Goal: Transaction & Acquisition: Book appointment/travel/reservation

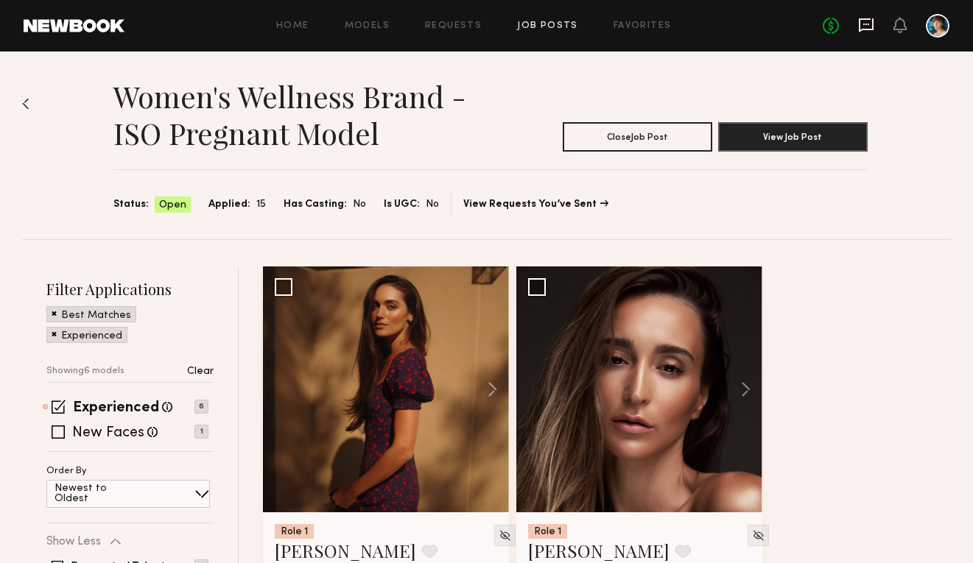
click at [872, 27] on icon at bounding box center [866, 25] width 15 height 14
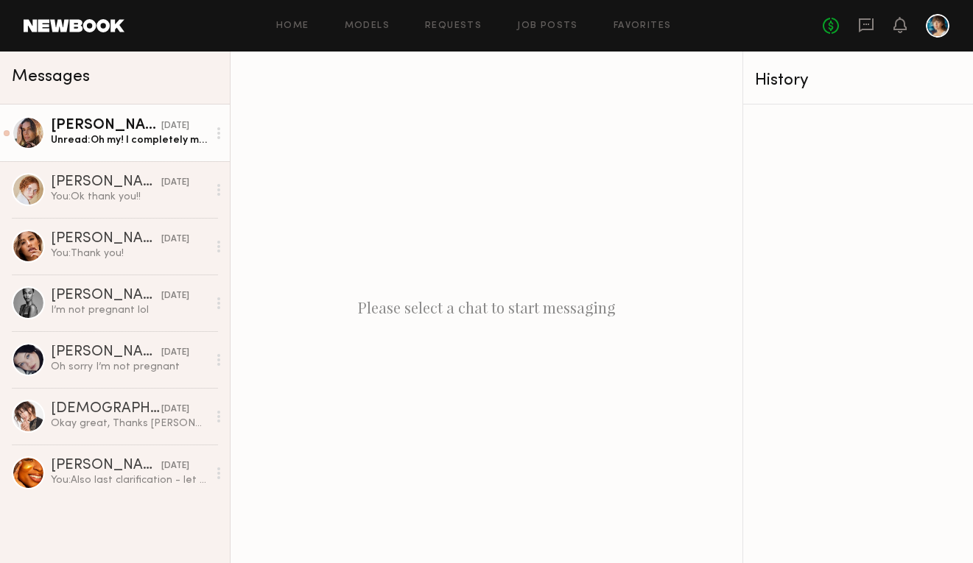
click at [150, 133] on div "Unread: Oh my! I completely missed that and I have no idea how. I apologize for…" at bounding box center [129, 140] width 157 height 14
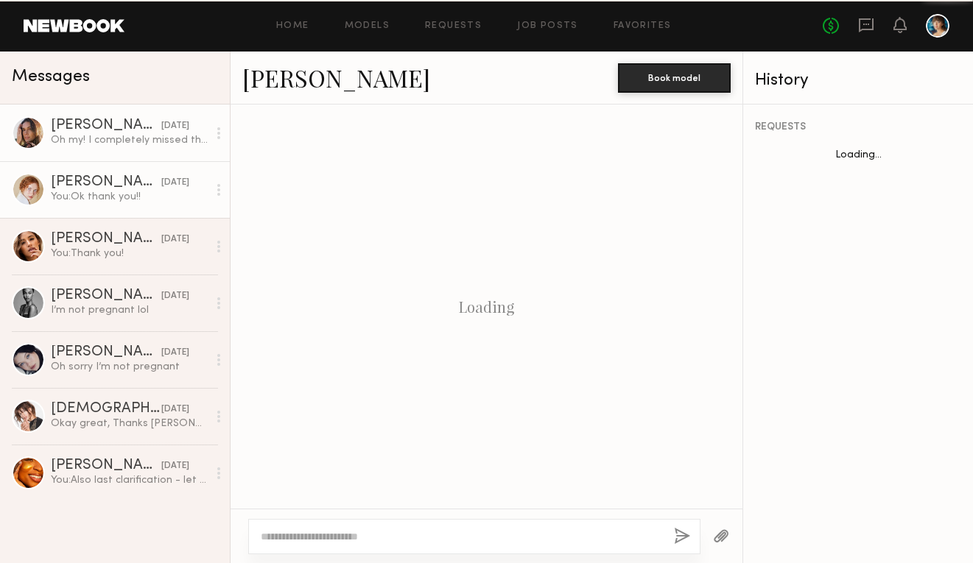
scroll to position [798, 0]
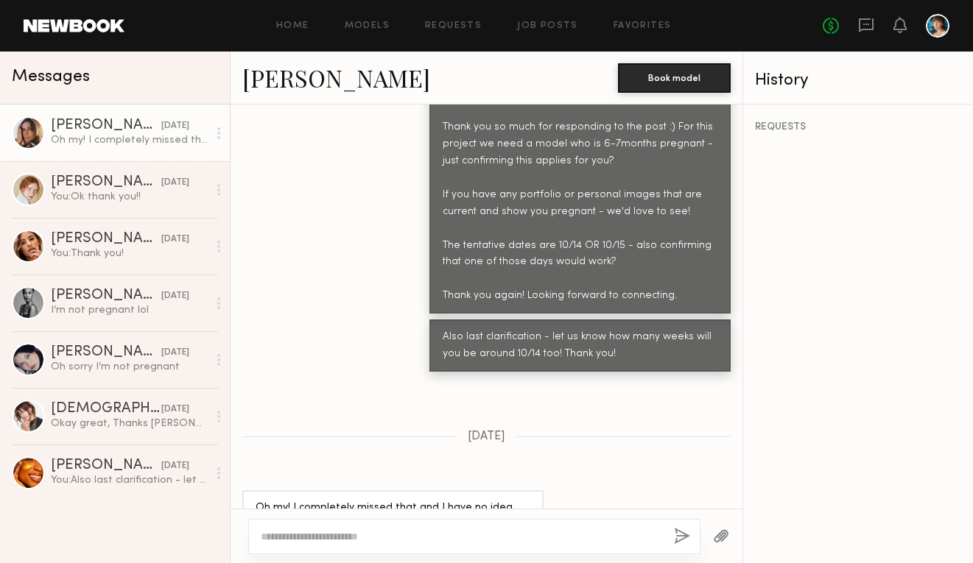
click at [421, 537] on textarea at bounding box center [461, 537] width 401 height 15
type textarea "*"
type textarea "**********"
click at [681, 531] on button "button" at bounding box center [682, 537] width 16 height 18
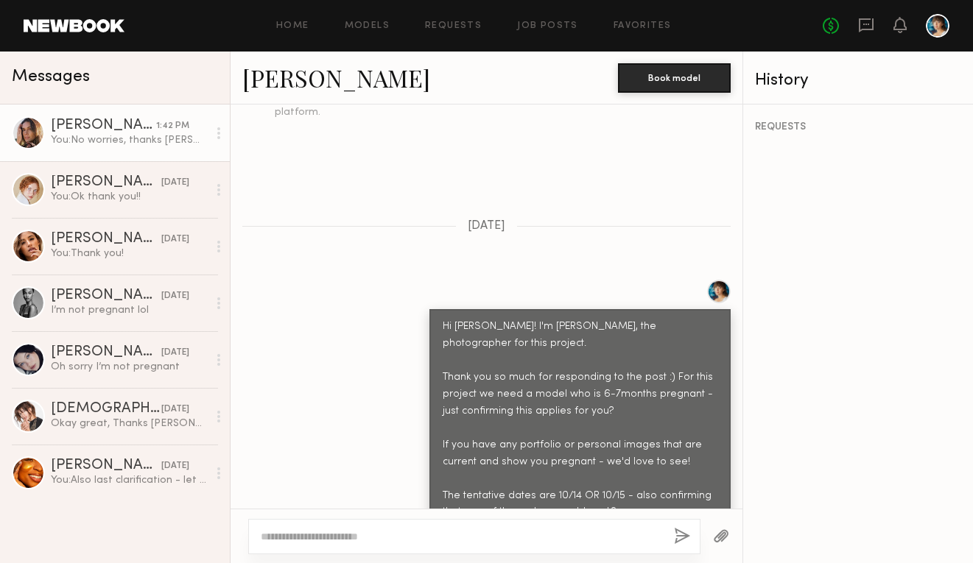
scroll to position [630, 0]
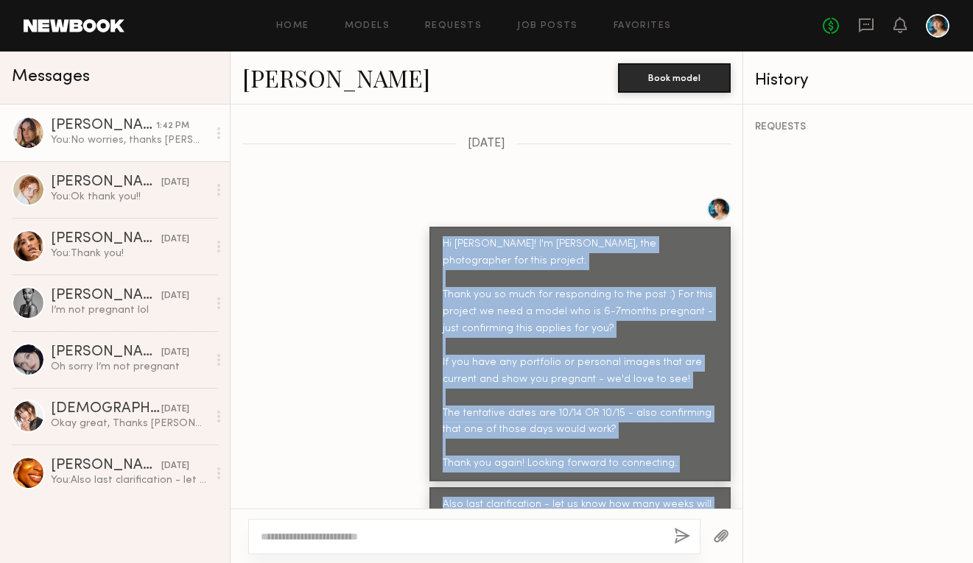
drag, startPoint x: 614, startPoint y: 478, endPoint x: 444, endPoint y: 219, distance: 310.1
click at [444, 219] on div "Keep direct messages professional and related only to paid job opportunities. M…" at bounding box center [487, 307] width 512 height 404
copy div "Hi Carrie! I'm Shanley, the photographer for this project. Thank you so much fo…"
click at [465, 25] on link "Requests" at bounding box center [453, 26] width 57 height 10
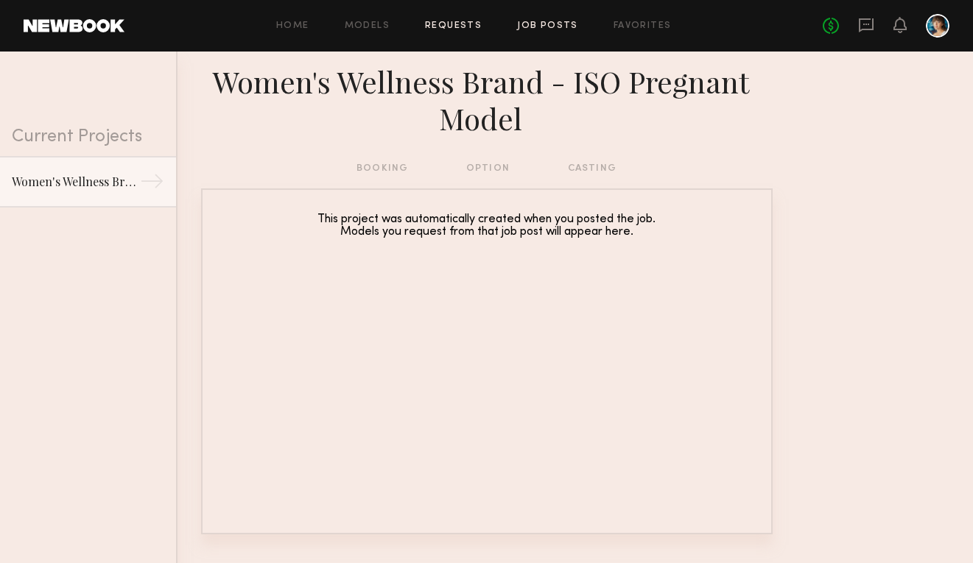
click at [559, 29] on link "Job Posts" at bounding box center [547, 26] width 61 height 10
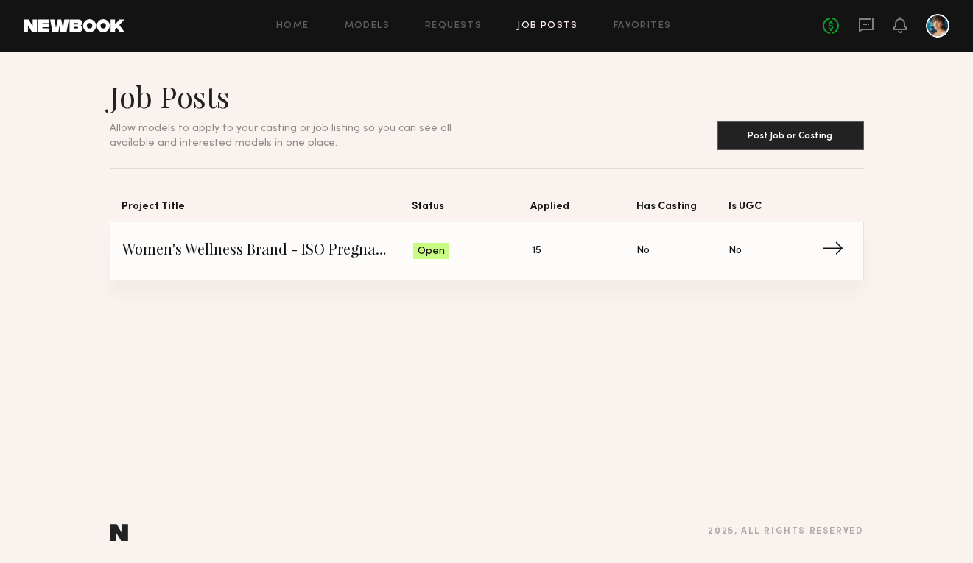
click at [410, 253] on span "Women's Wellness Brand - ISO Pregnant Model" at bounding box center [268, 251] width 292 height 22
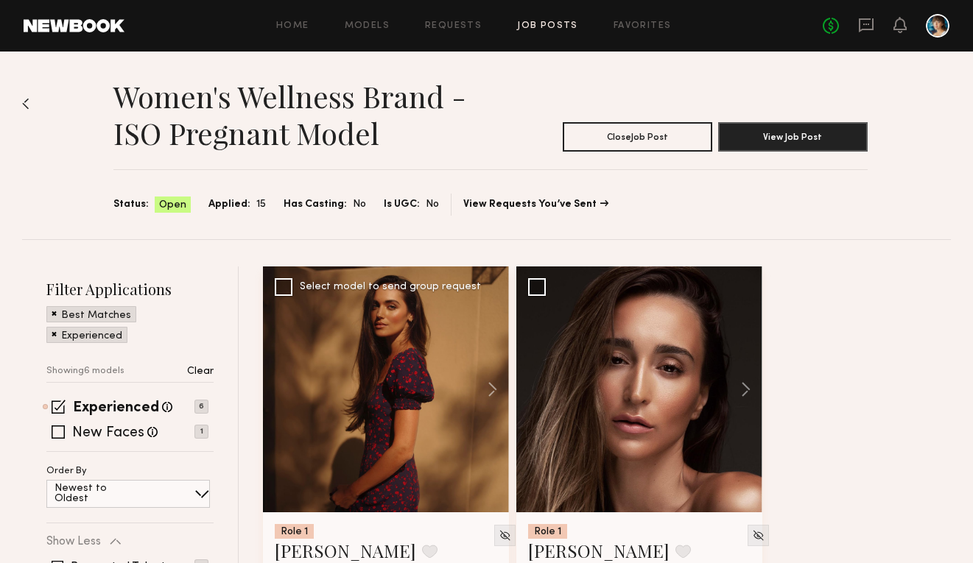
click at [361, 384] on div at bounding box center [386, 390] width 246 height 246
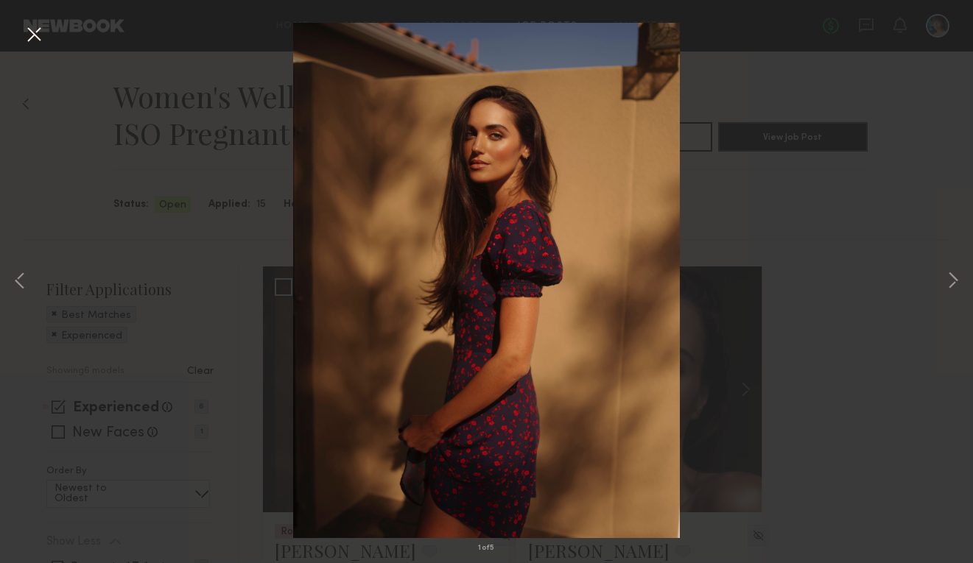
click at [941, 273] on div "1 of 5" at bounding box center [486, 281] width 973 height 563
click at [949, 280] on button at bounding box center [953, 282] width 18 height 451
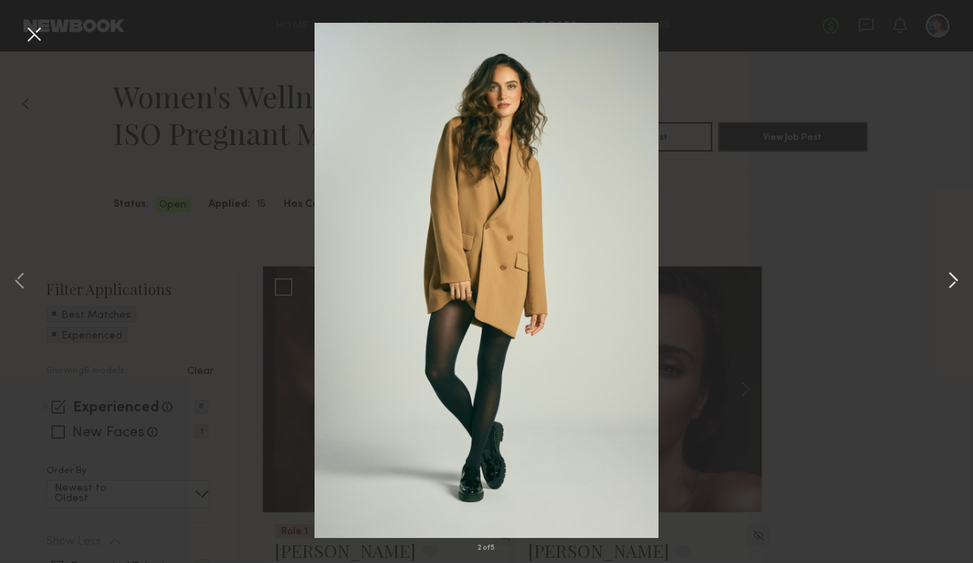
click at [949, 280] on button at bounding box center [953, 282] width 18 height 451
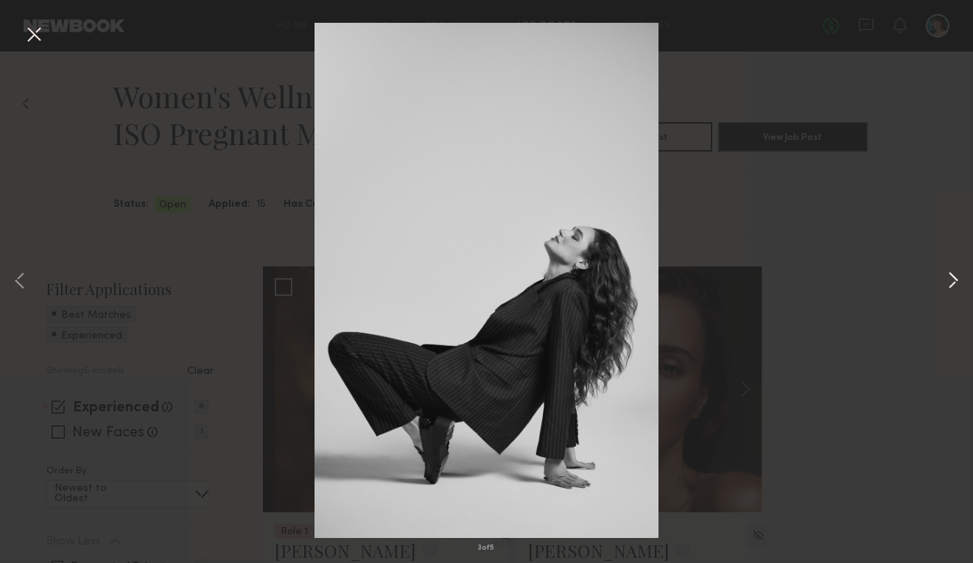
click at [949, 280] on button at bounding box center [953, 282] width 18 height 451
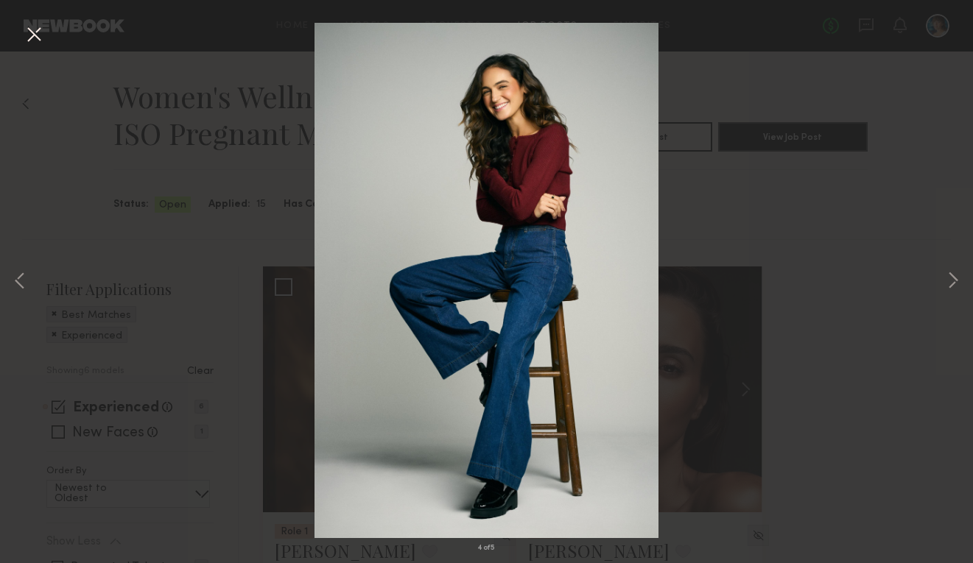
click at [898, 251] on div "4 of 5" at bounding box center [486, 281] width 973 height 563
click at [30, 23] on button at bounding box center [34, 35] width 24 height 27
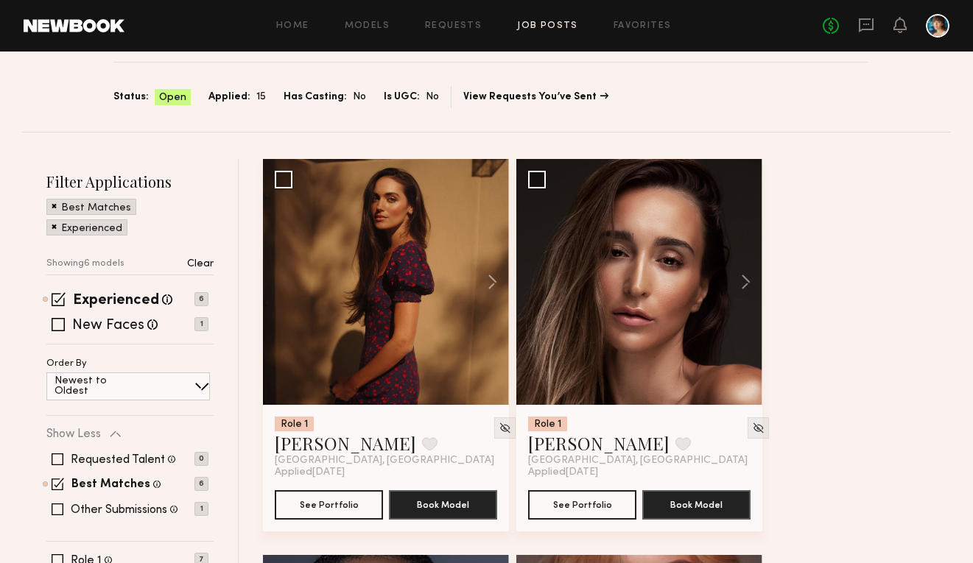
scroll to position [194, 0]
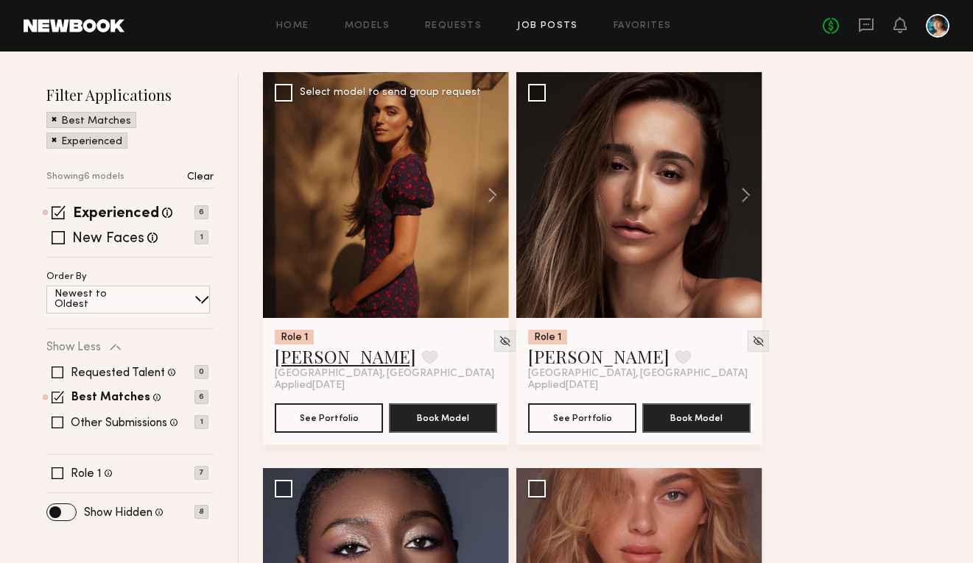
click at [309, 365] on link "Nicole Z." at bounding box center [345, 357] width 141 height 24
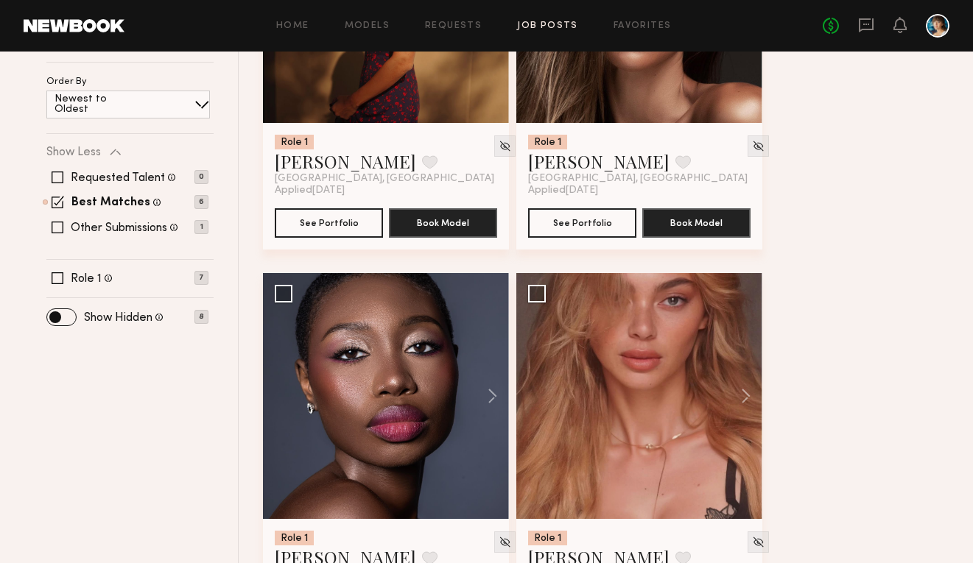
scroll to position [479, 0]
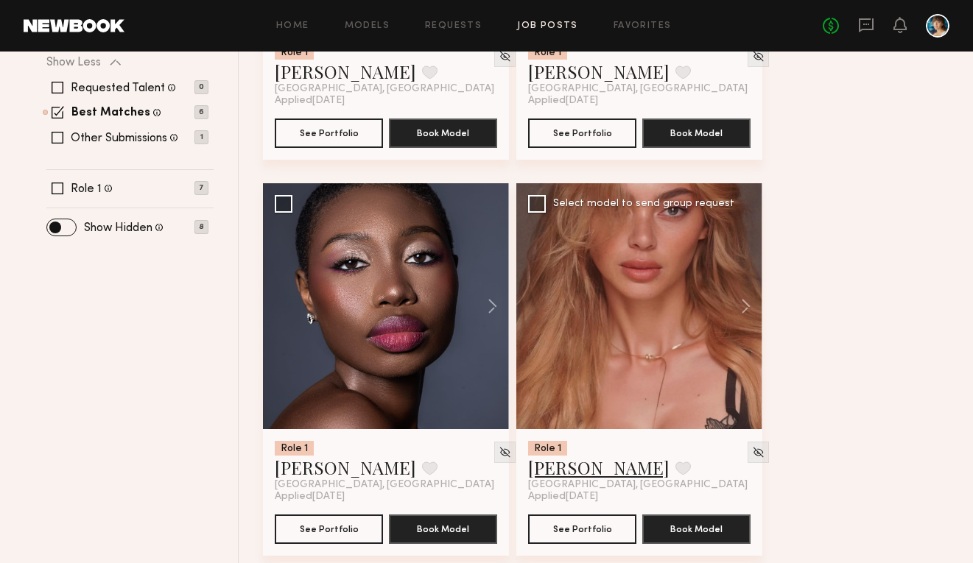
click at [582, 468] on link "Johanna C." at bounding box center [598, 468] width 141 height 24
click at [752, 446] on img at bounding box center [758, 452] width 13 height 13
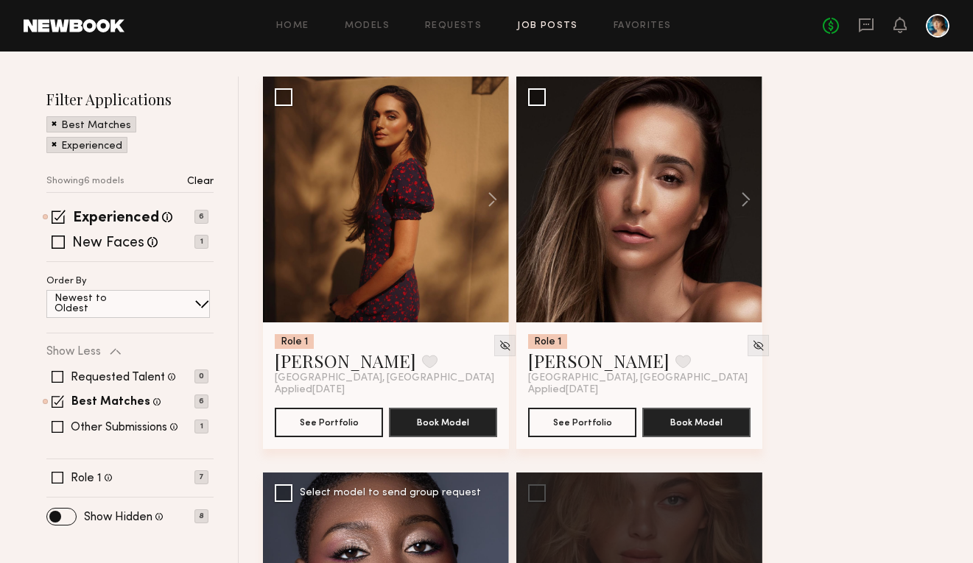
scroll to position [189, 0]
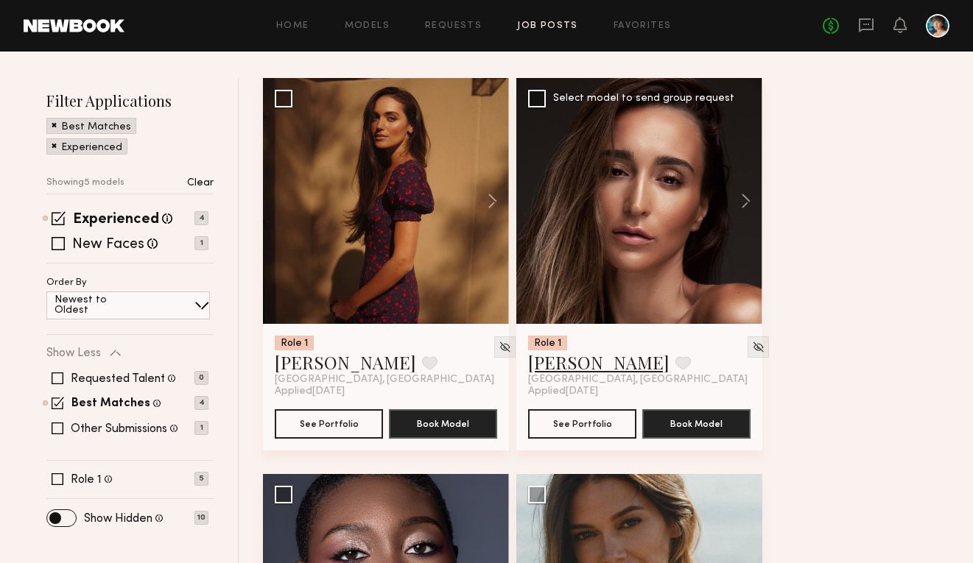
click at [561, 367] on link "Meagan M." at bounding box center [598, 363] width 141 height 24
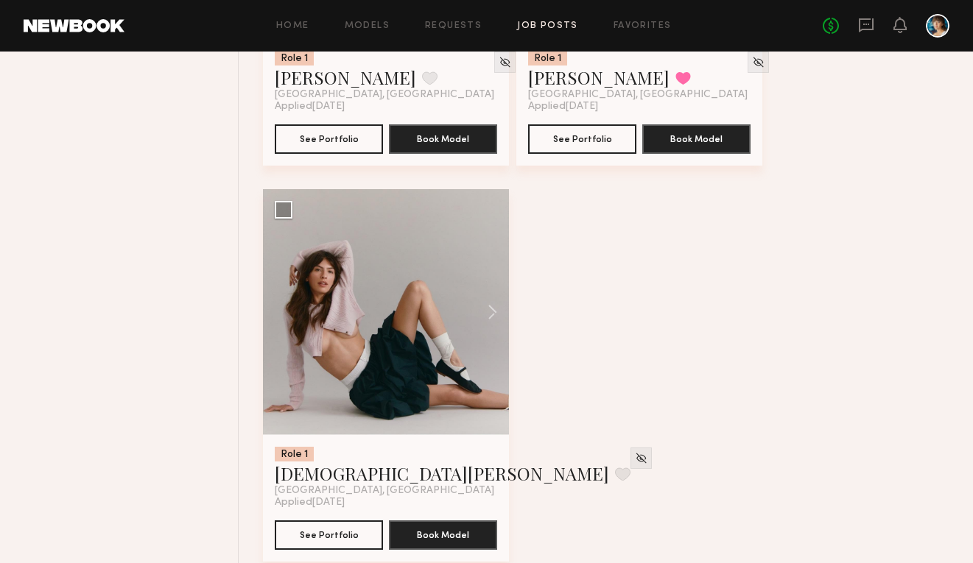
scroll to position [871, 0]
click at [752, 66] on img at bounding box center [758, 61] width 13 height 13
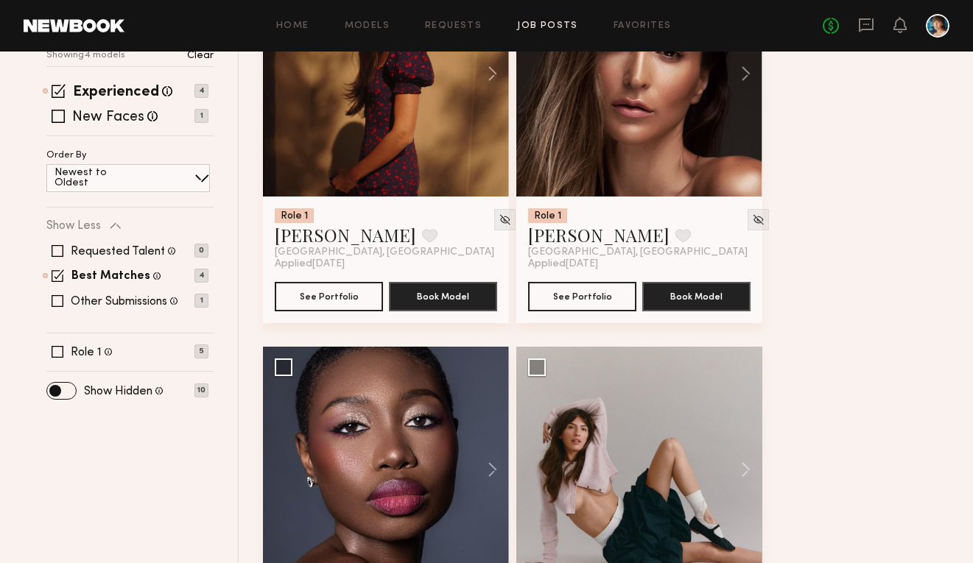
scroll to position [496, 0]
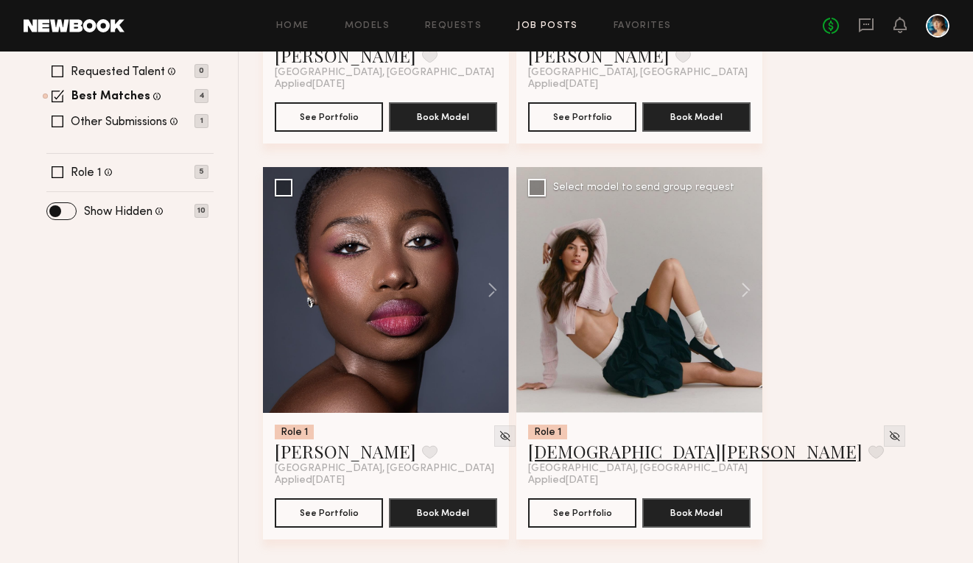
click at [571, 450] on link "[DEMOGRAPHIC_DATA][PERSON_NAME]" at bounding box center [695, 452] width 334 height 24
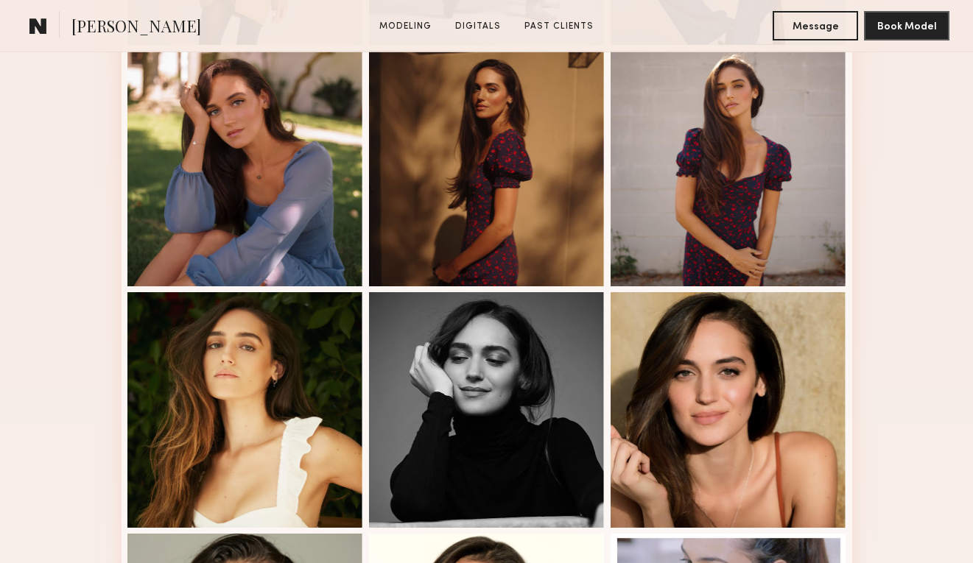
scroll to position [597, 0]
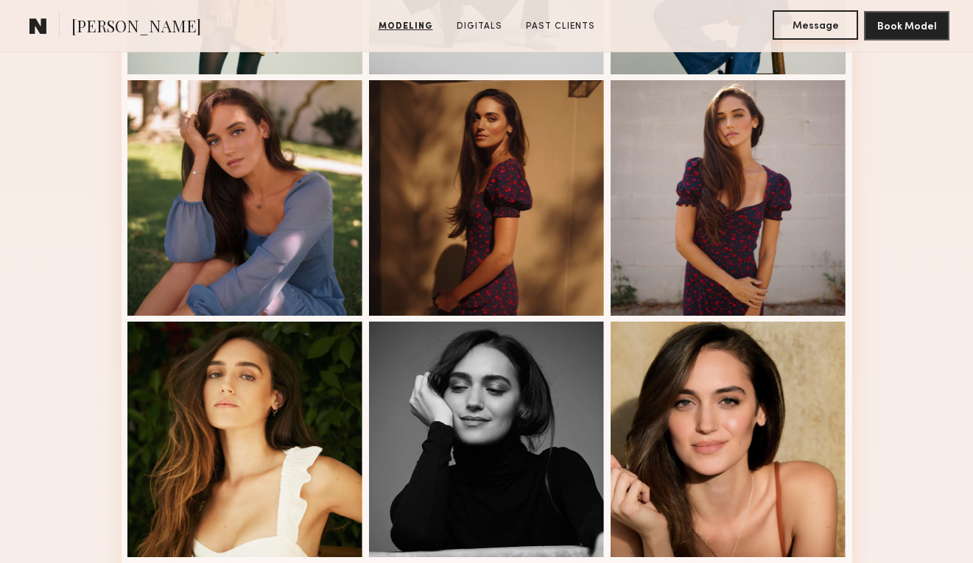
click at [825, 17] on button "Message" at bounding box center [815, 24] width 85 height 29
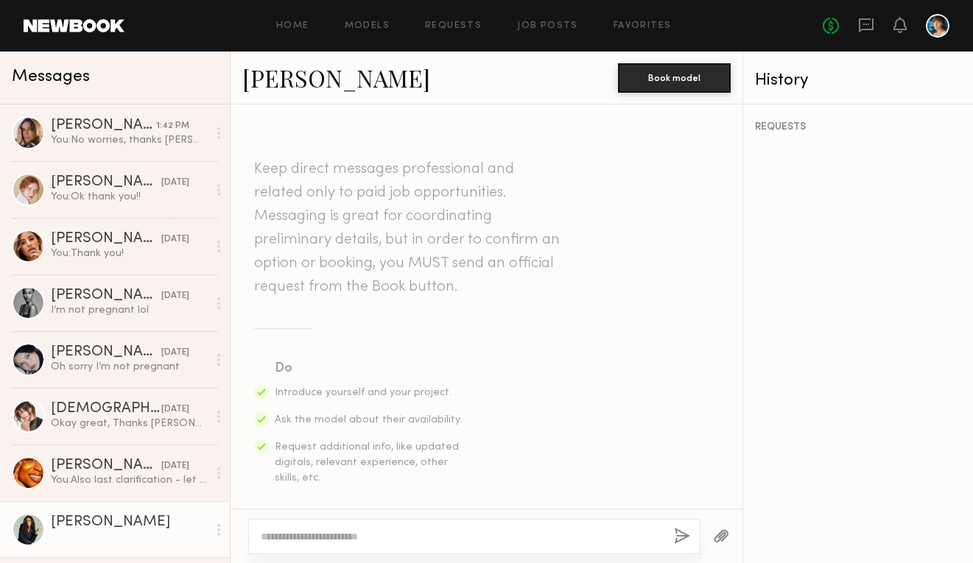
click at [335, 533] on textarea at bounding box center [461, 537] width 401 height 15
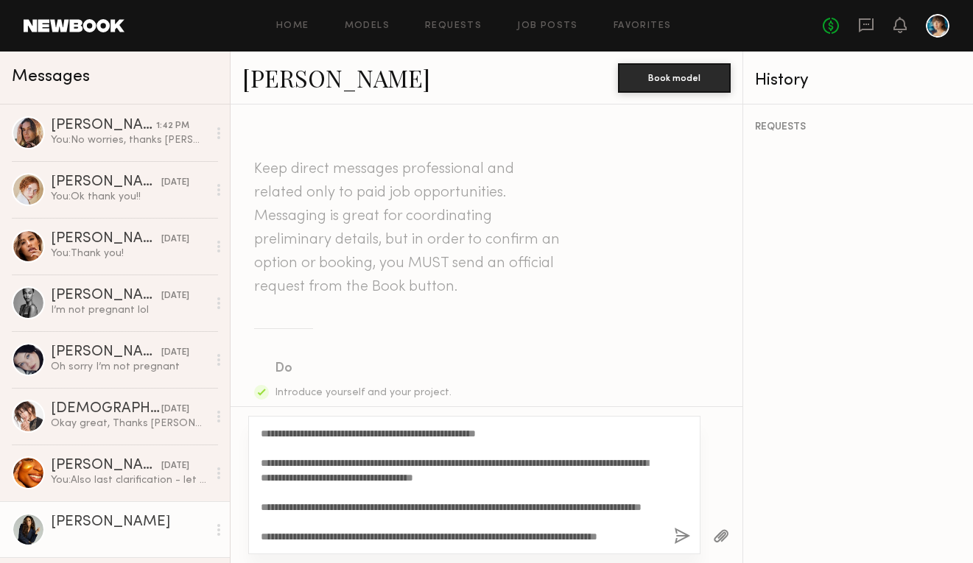
click at [287, 427] on textarea "**********" at bounding box center [461, 485] width 401 height 118
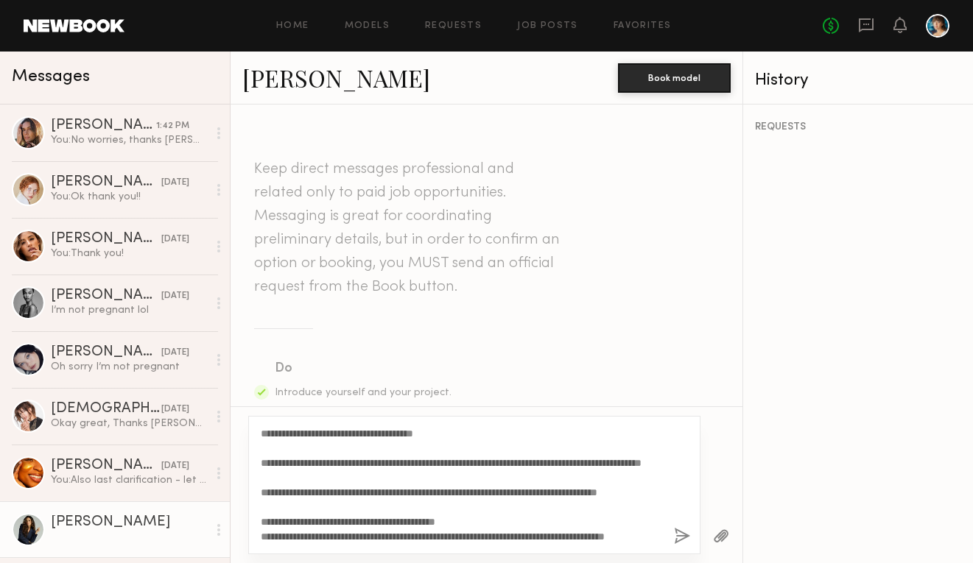
scroll to position [88, 0]
drag, startPoint x: 333, startPoint y: 538, endPoint x: 368, endPoint y: 524, distance: 37.8
click at [368, 524] on textarea "**********" at bounding box center [461, 485] width 401 height 118
click at [348, 492] on textarea "**********" at bounding box center [461, 485] width 401 height 118
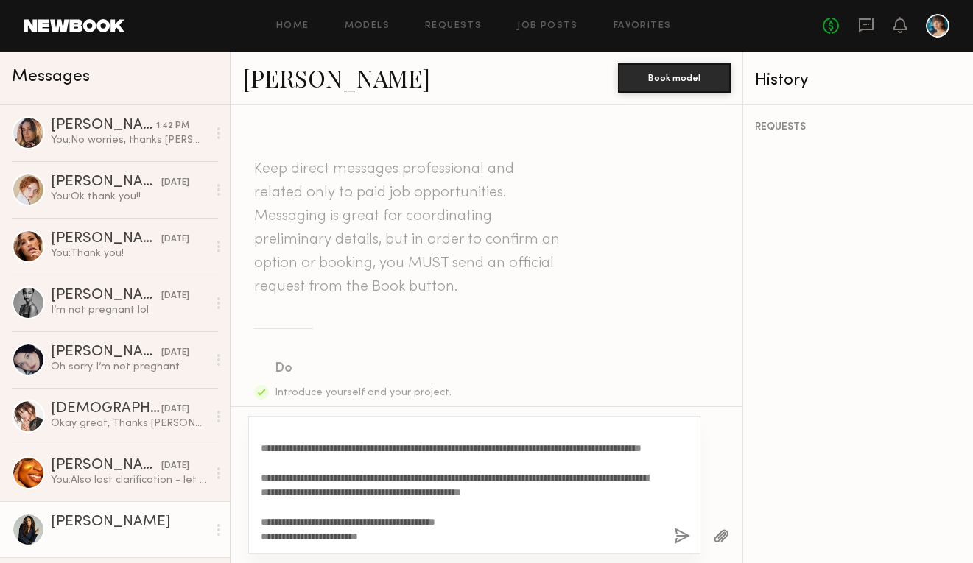
click at [291, 492] on textarea "**********" at bounding box center [461, 485] width 401 height 118
drag, startPoint x: 622, startPoint y: 497, endPoint x: 568, endPoint y: 499, distance: 54.5
click at [568, 499] on textarea "**********" at bounding box center [461, 485] width 401 height 118
drag, startPoint x: 414, startPoint y: 537, endPoint x: 198, endPoint y: 531, distance: 215.9
click at [198, 531] on div "Messages Carrie A. 1:42 PM You: No worries, thanks Carrie! Anna A. 10/03/2025 Y…" at bounding box center [486, 308] width 973 height 512
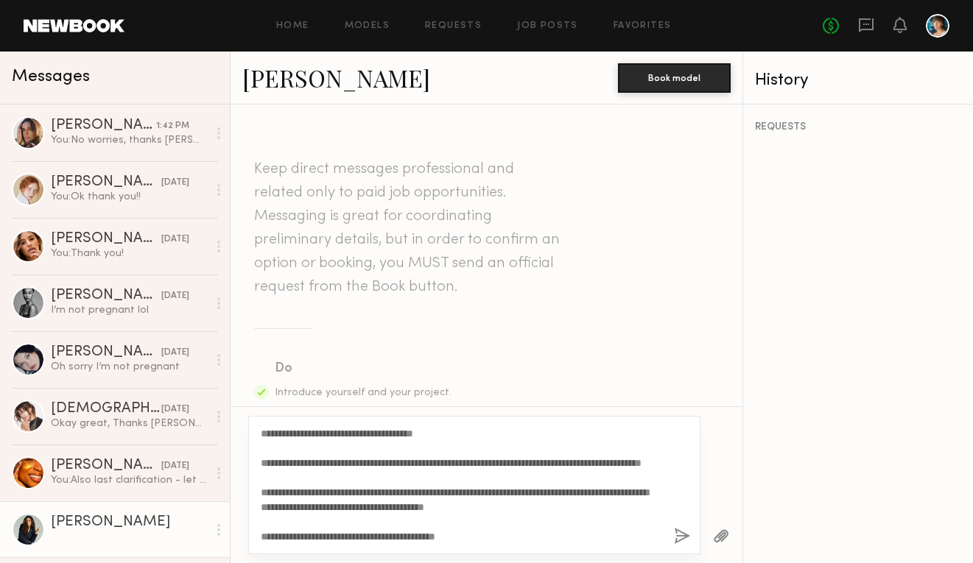
scroll to position [0, 0]
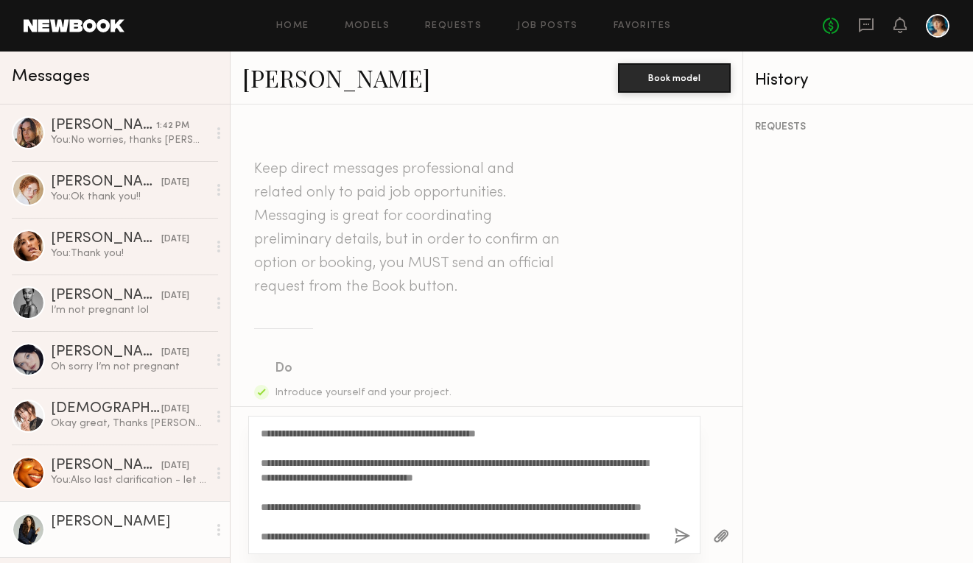
drag, startPoint x: 496, startPoint y: 543, endPoint x: 240, endPoint y: 391, distance: 297.8
click at [240, 391] on div "Keep direct messages professional and related only to paid job opportunities. M…" at bounding box center [487, 334] width 512 height 459
type textarea "**********"
click at [681, 530] on button "button" at bounding box center [682, 537] width 16 height 18
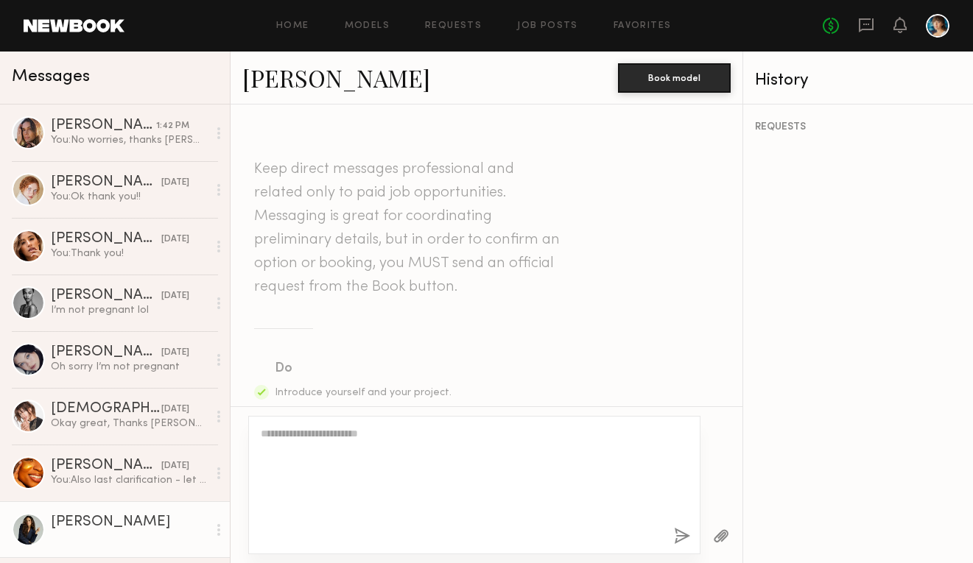
scroll to position [588, 0]
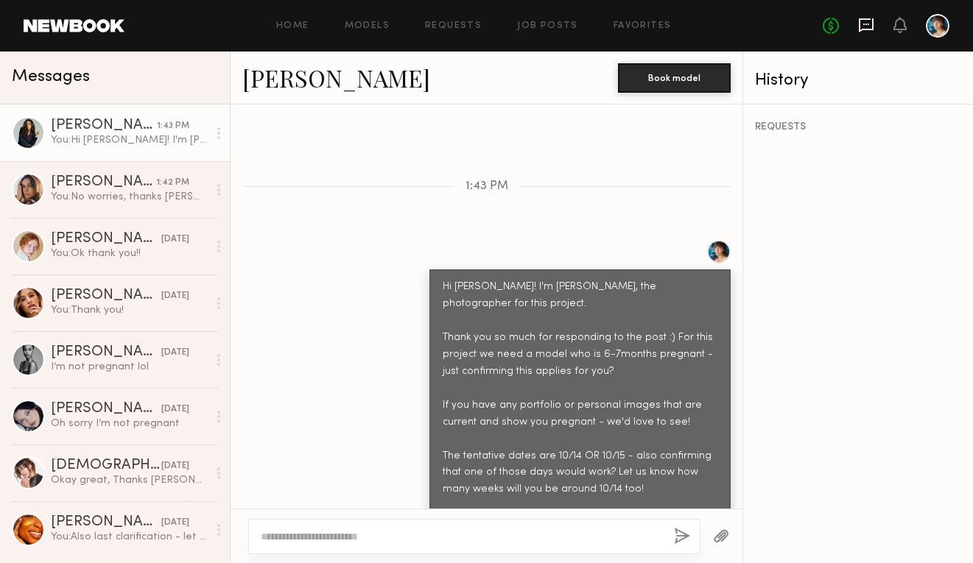
click at [868, 26] on icon at bounding box center [866, 25] width 16 height 16
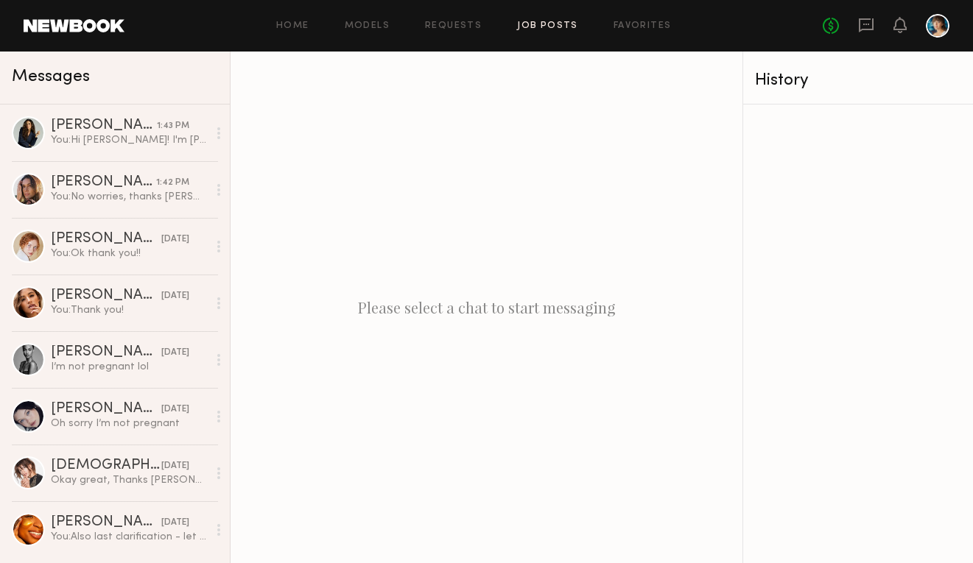
click at [543, 25] on link "Job Posts" at bounding box center [547, 26] width 61 height 10
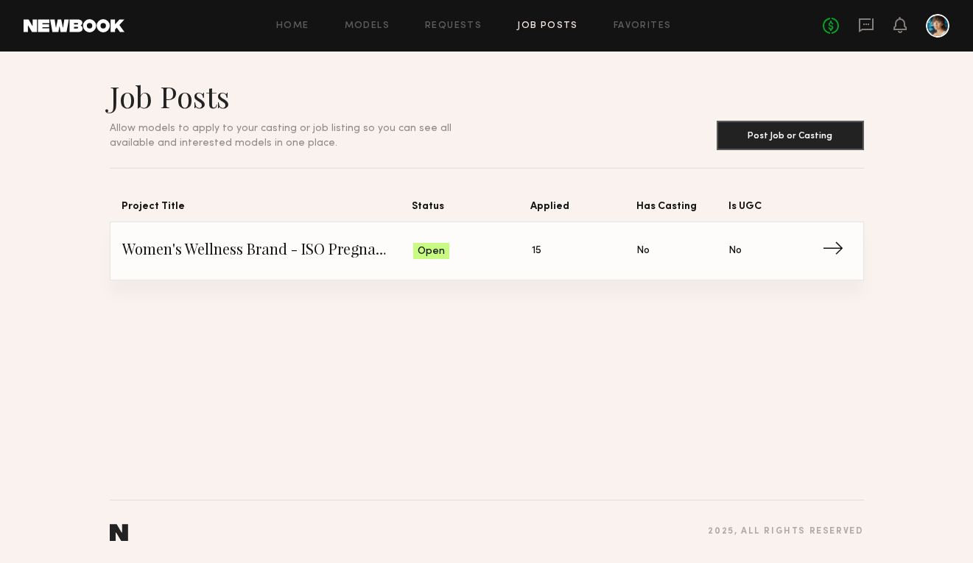
click at [328, 246] on span "Women's Wellness Brand - ISO Pregnant Model" at bounding box center [268, 251] width 292 height 22
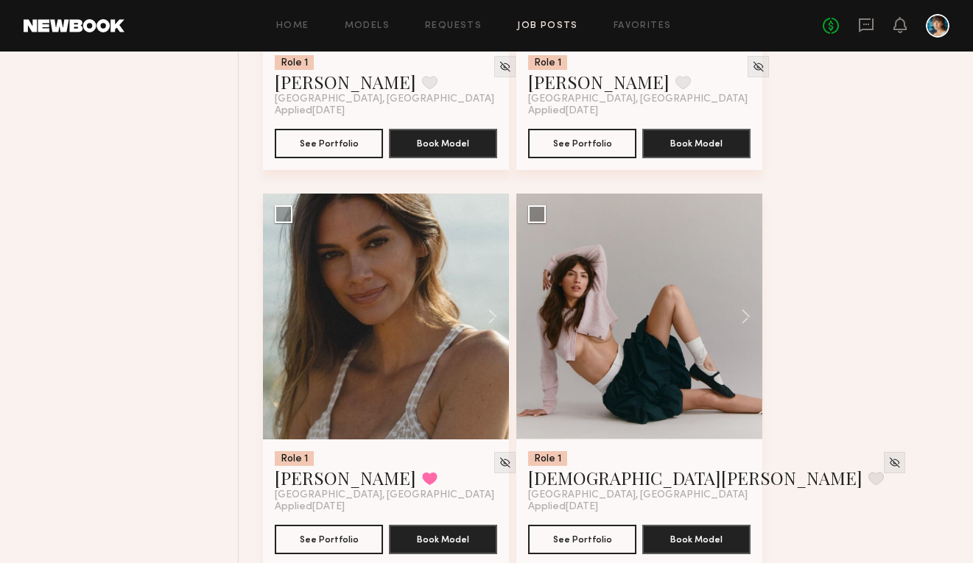
scroll to position [893, 0]
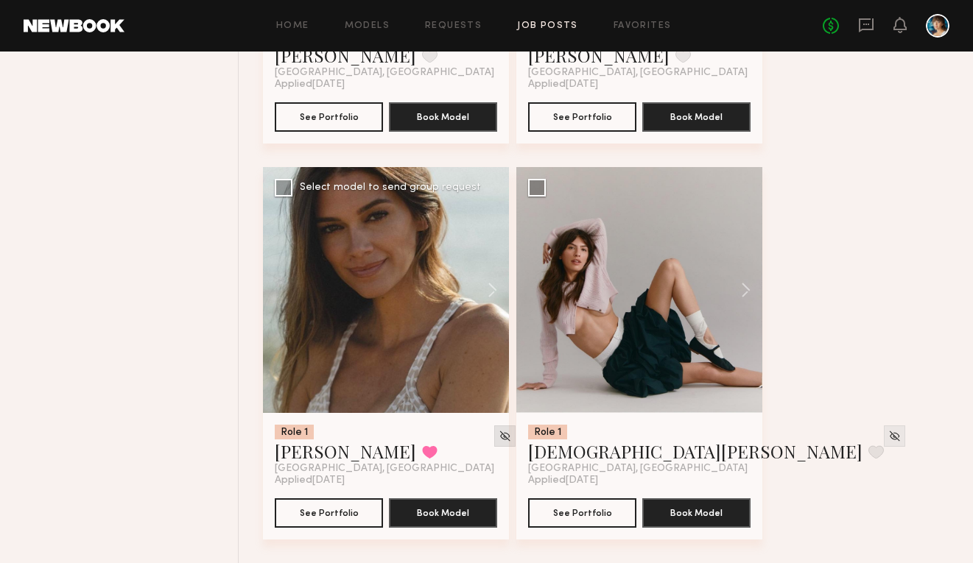
click at [499, 435] on img at bounding box center [505, 436] width 13 height 13
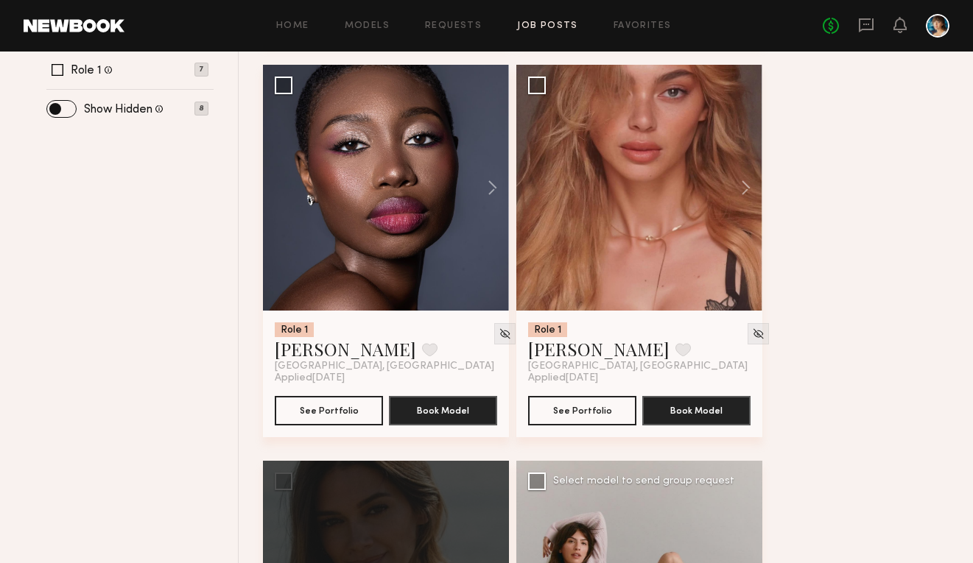
scroll to position [591, 0]
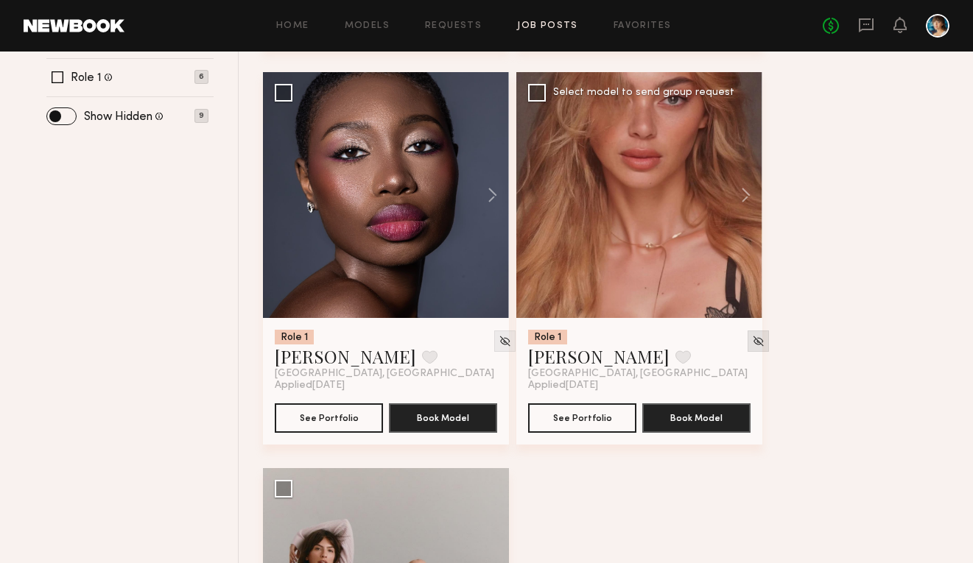
click at [752, 337] on img at bounding box center [758, 341] width 13 height 13
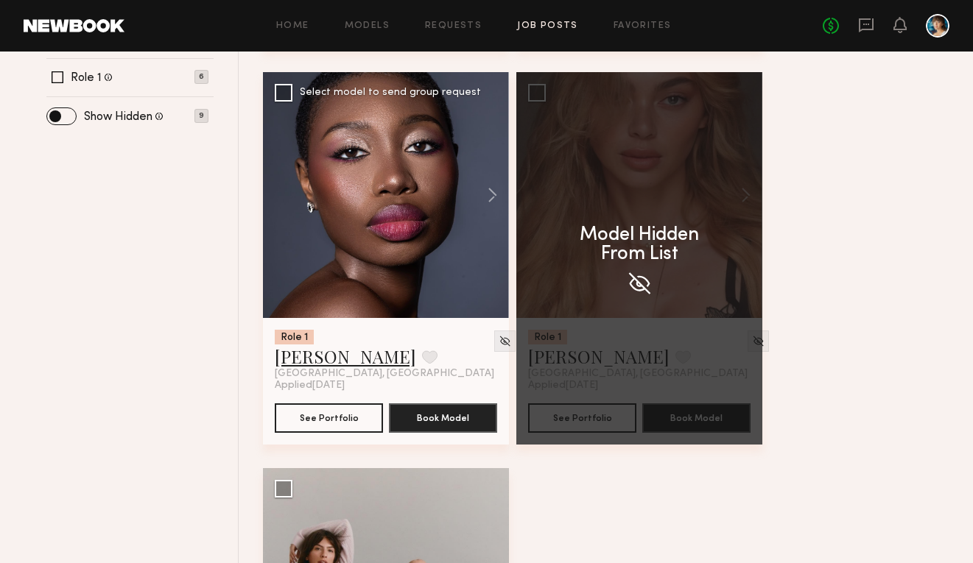
click at [335, 360] on link "Chanise F." at bounding box center [345, 357] width 141 height 24
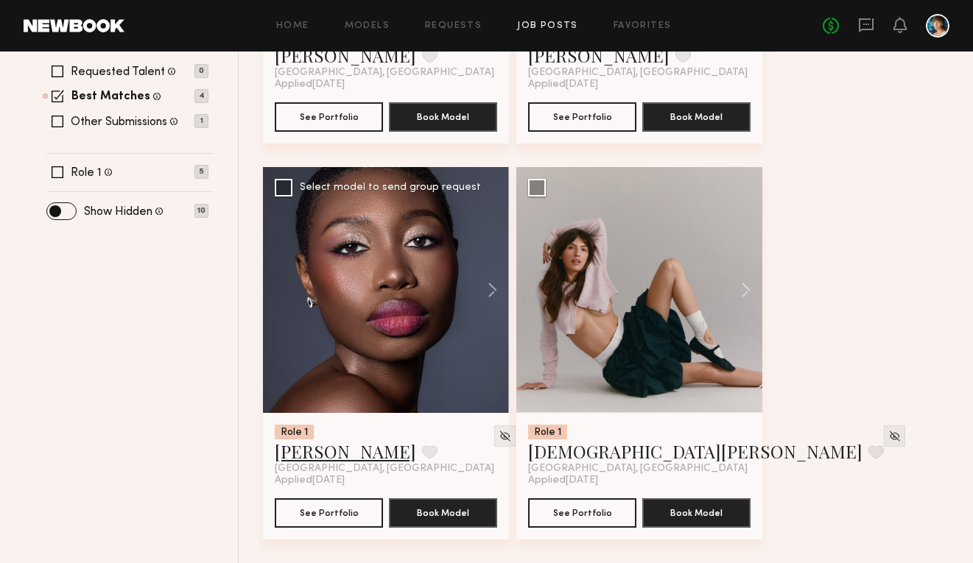
scroll to position [496, 0]
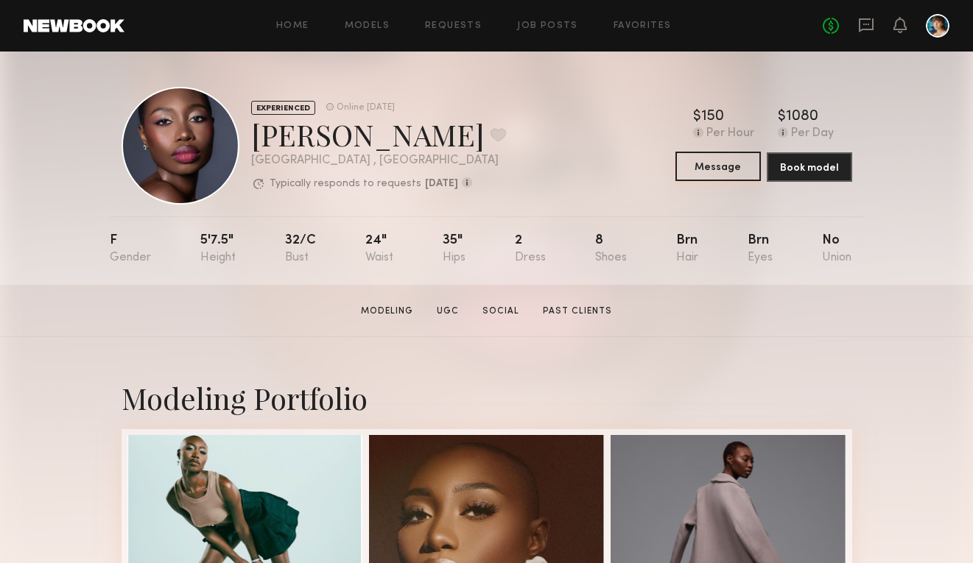
click at [750, 174] on button "Message" at bounding box center [717, 166] width 85 height 29
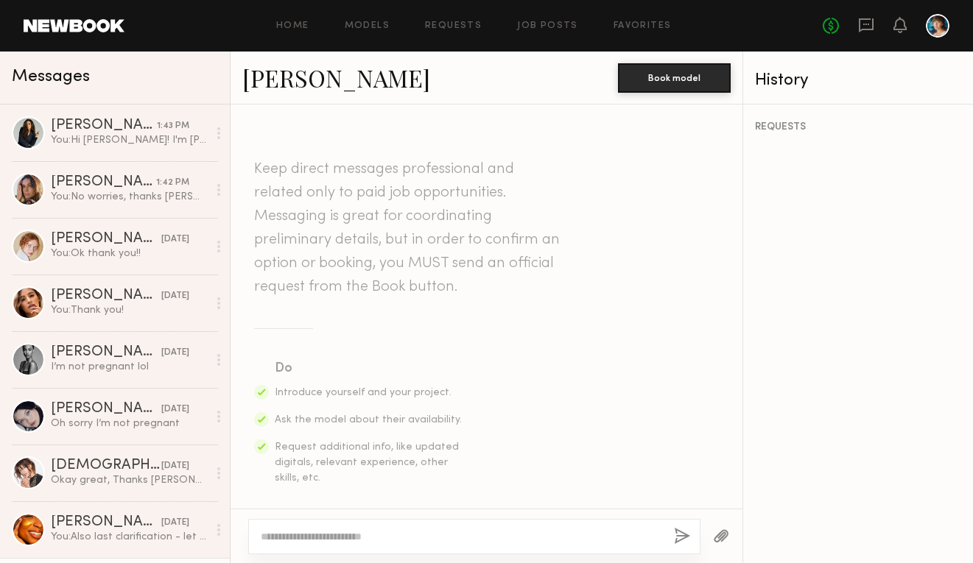
click at [355, 537] on textarea at bounding box center [461, 537] width 401 height 15
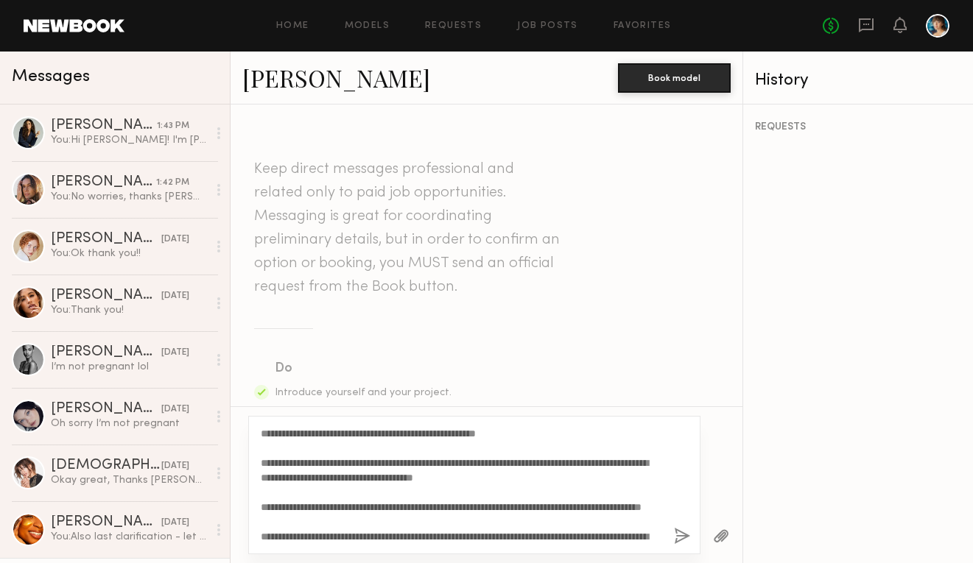
click at [290, 433] on textarea "**********" at bounding box center [461, 485] width 401 height 118
type textarea "**********"
click at [677, 535] on button "button" at bounding box center [682, 537] width 16 height 18
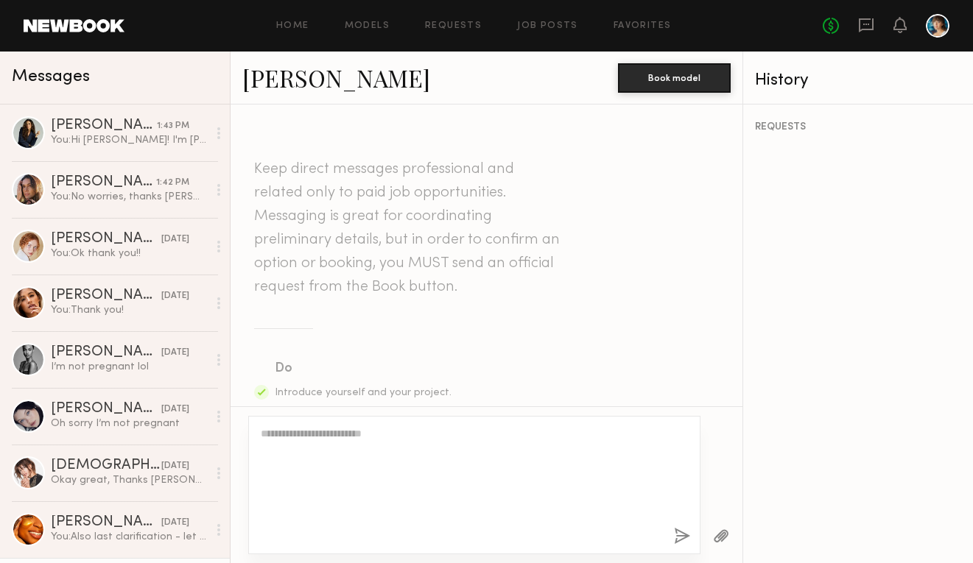
scroll to position [588, 0]
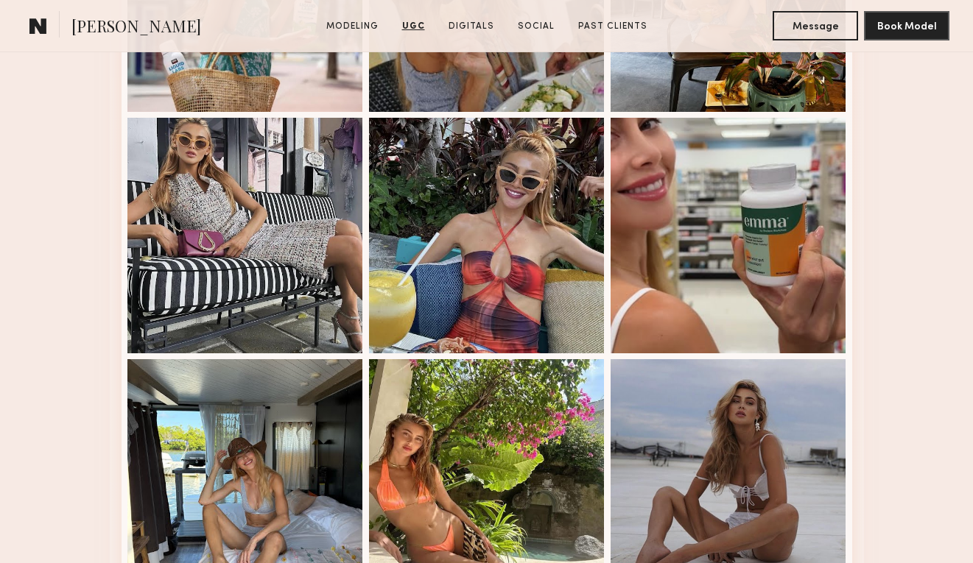
scroll to position [2555, 0]
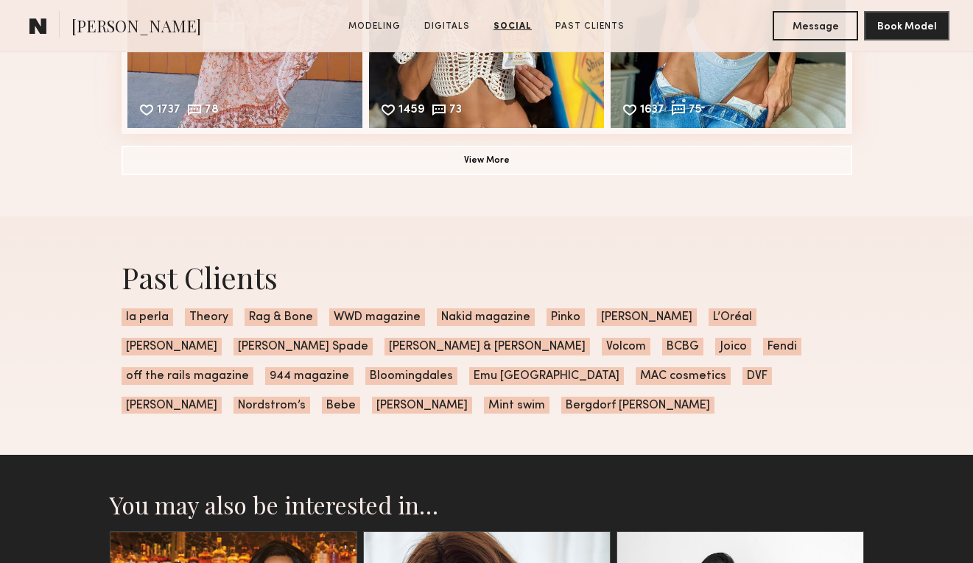
scroll to position [2622, 0]
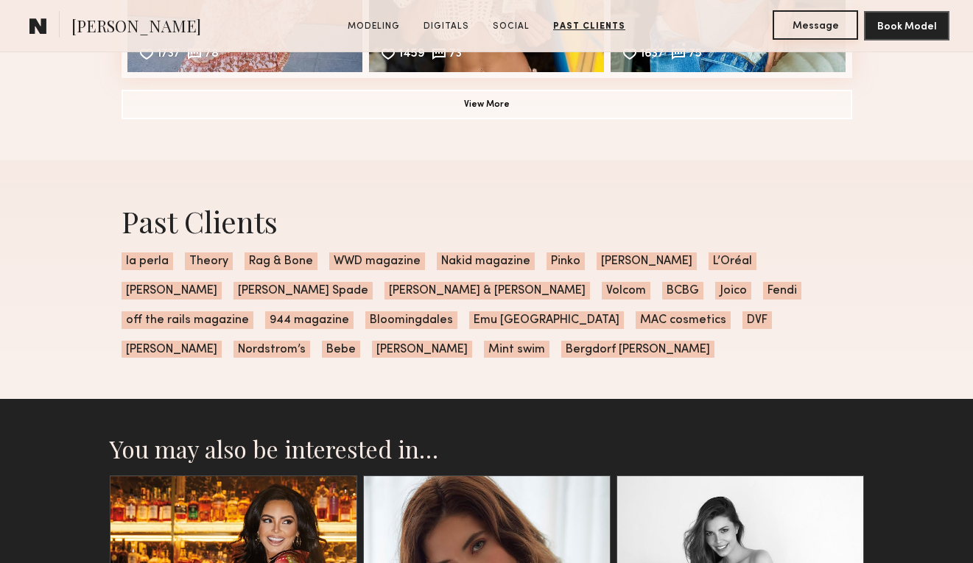
click at [807, 21] on button "Message" at bounding box center [815, 24] width 85 height 29
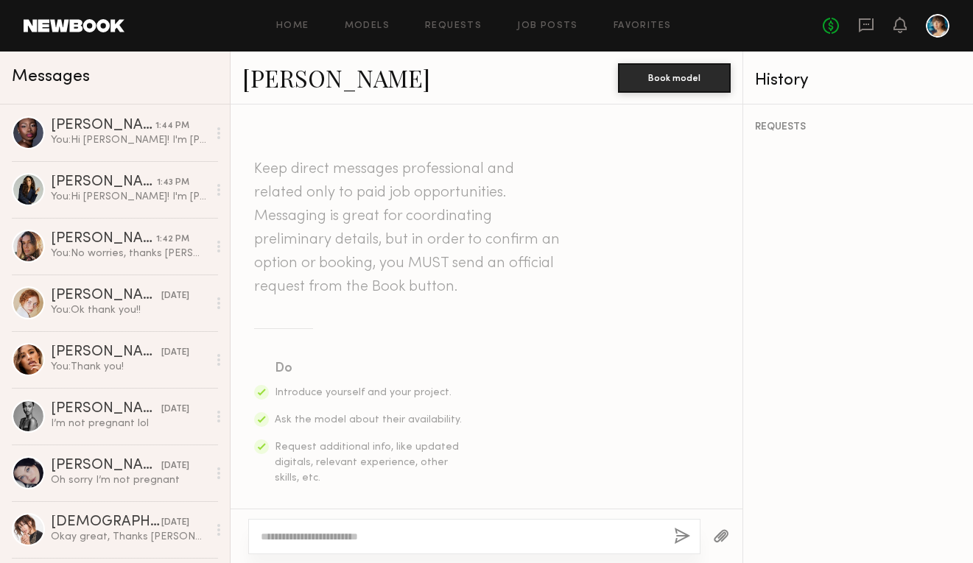
click at [331, 541] on textarea at bounding box center [461, 537] width 401 height 15
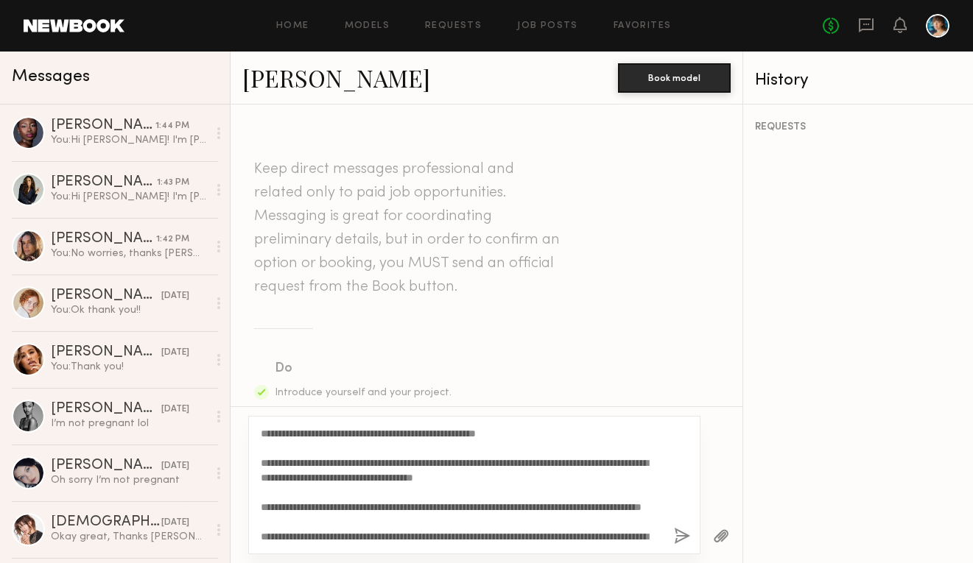
click at [287, 437] on textarea "**********" at bounding box center [461, 485] width 401 height 118
type textarea "**********"
click at [692, 80] on button "Book model" at bounding box center [674, 77] width 113 height 29
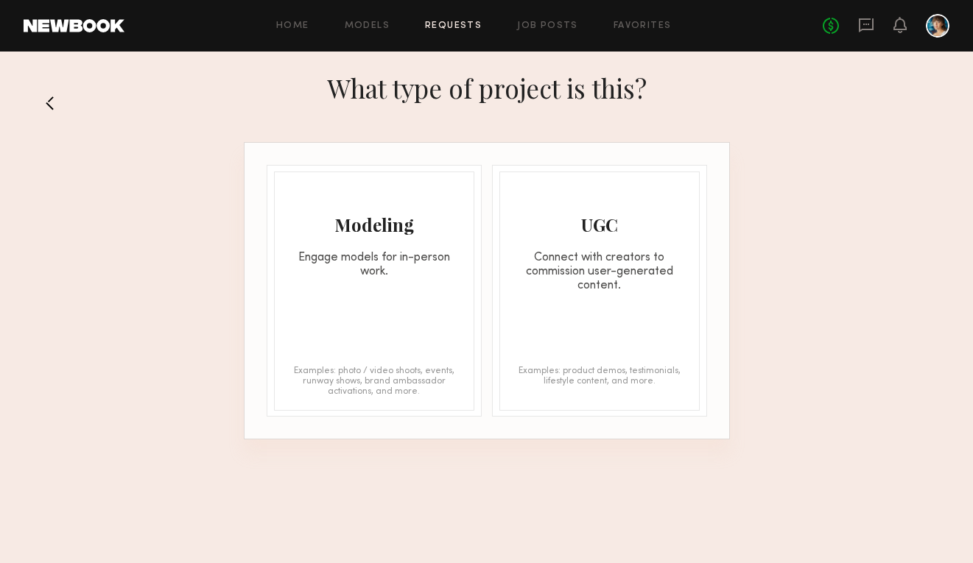
click at [49, 104] on button at bounding box center [56, 103] width 24 height 24
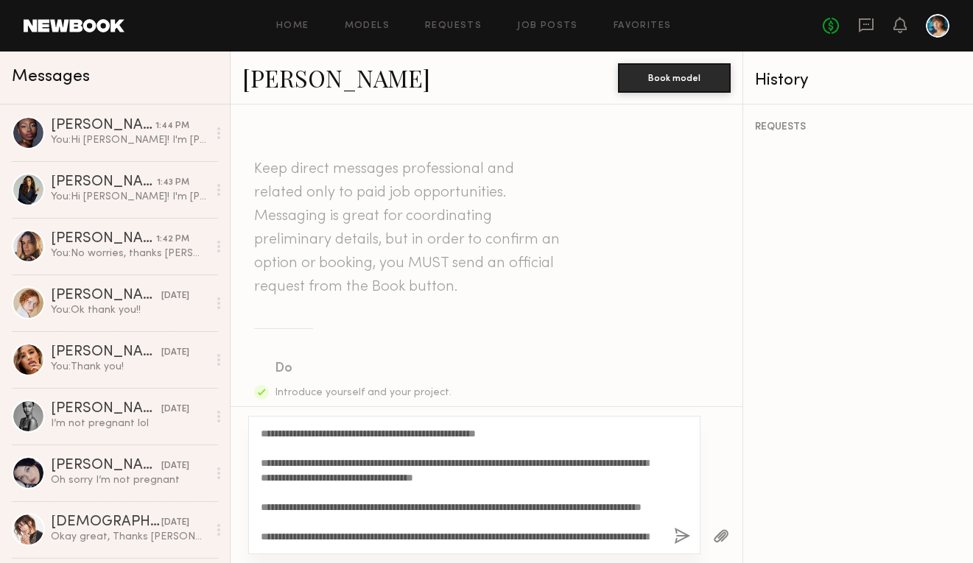
scroll to position [59, 0]
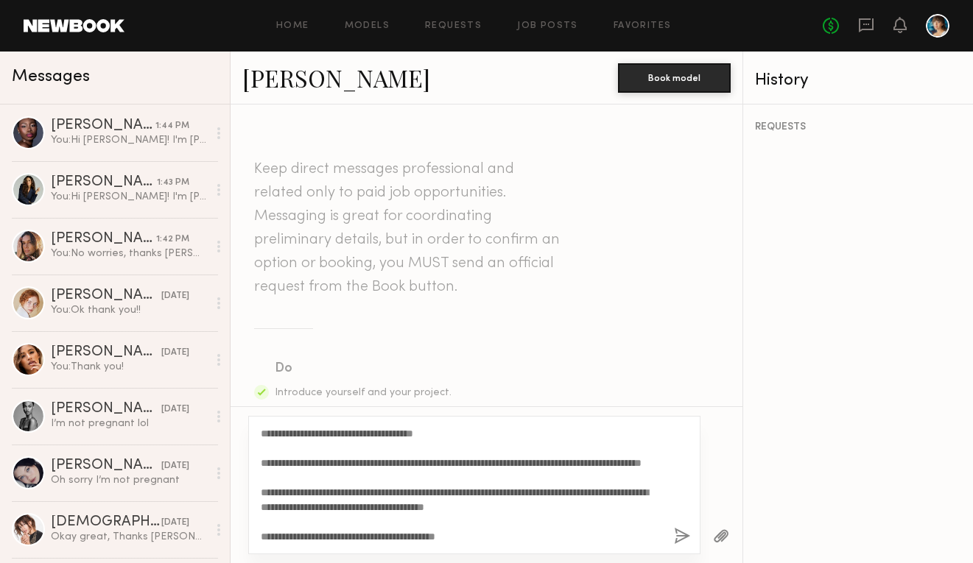
click at [678, 535] on button "button" at bounding box center [682, 537] width 16 height 18
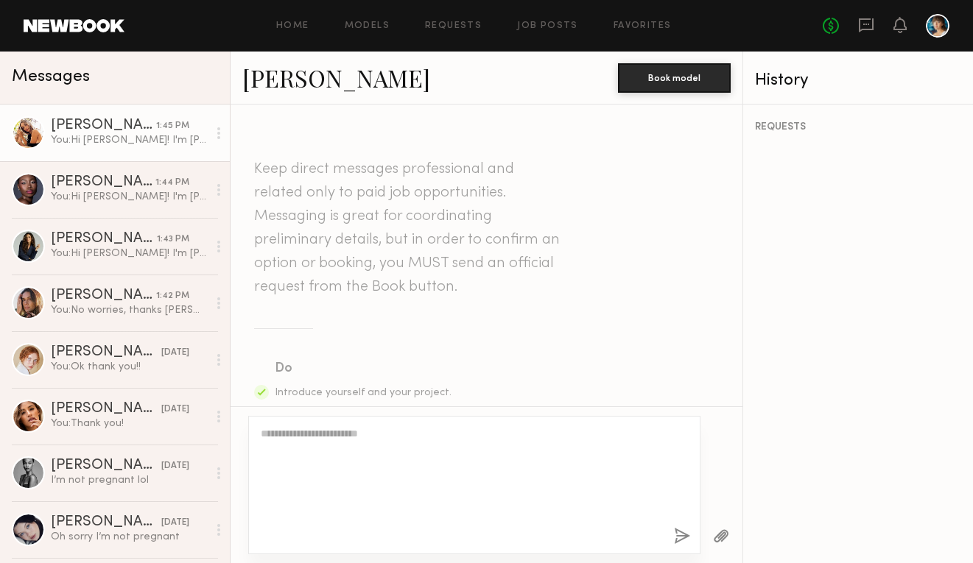
scroll to position [0, 0]
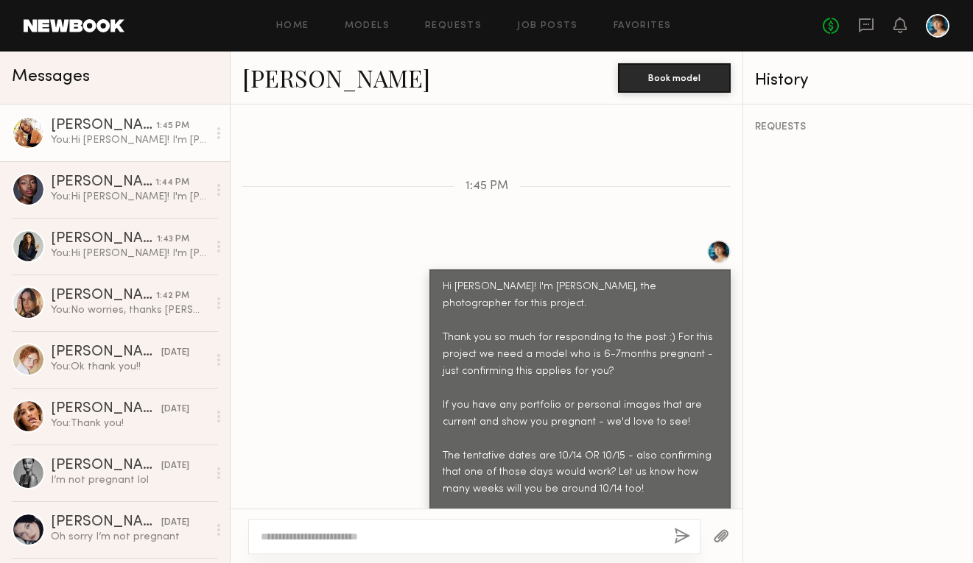
click at [558, 18] on div "Home Models Requests Job Posts Favorites Sign Out No fees up to $5,000" at bounding box center [536, 26] width 825 height 24
click at [550, 25] on link "Job Posts" at bounding box center [547, 26] width 61 height 10
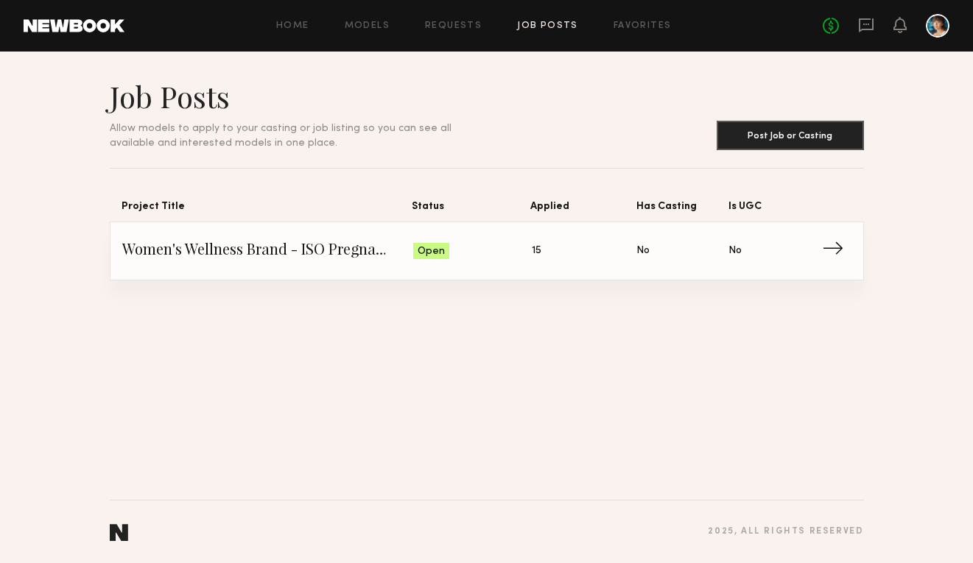
click at [340, 256] on span "Women's Wellness Brand - ISO Pregnant Model" at bounding box center [268, 251] width 292 height 22
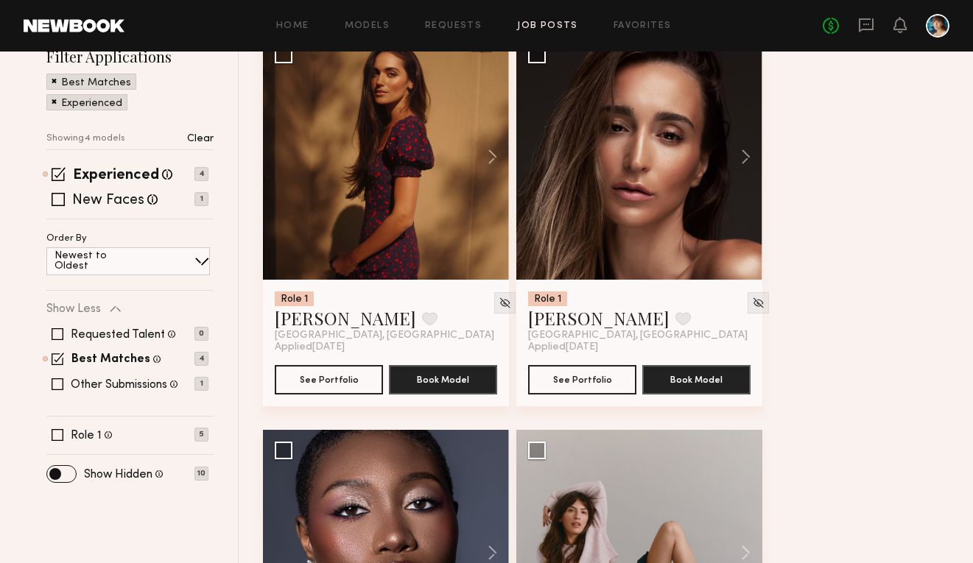
scroll to position [283, 0]
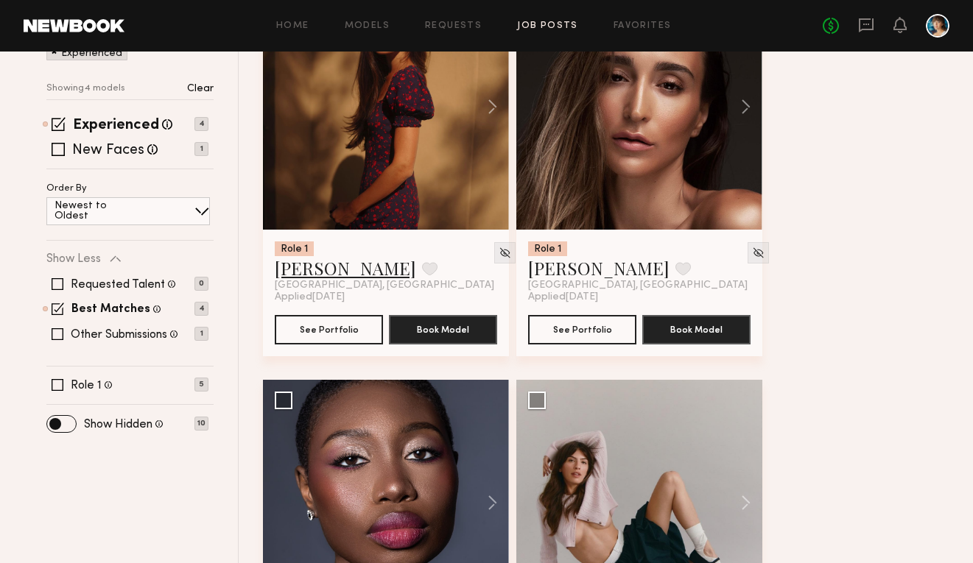
click at [314, 275] on link "Nicole Z." at bounding box center [345, 268] width 141 height 24
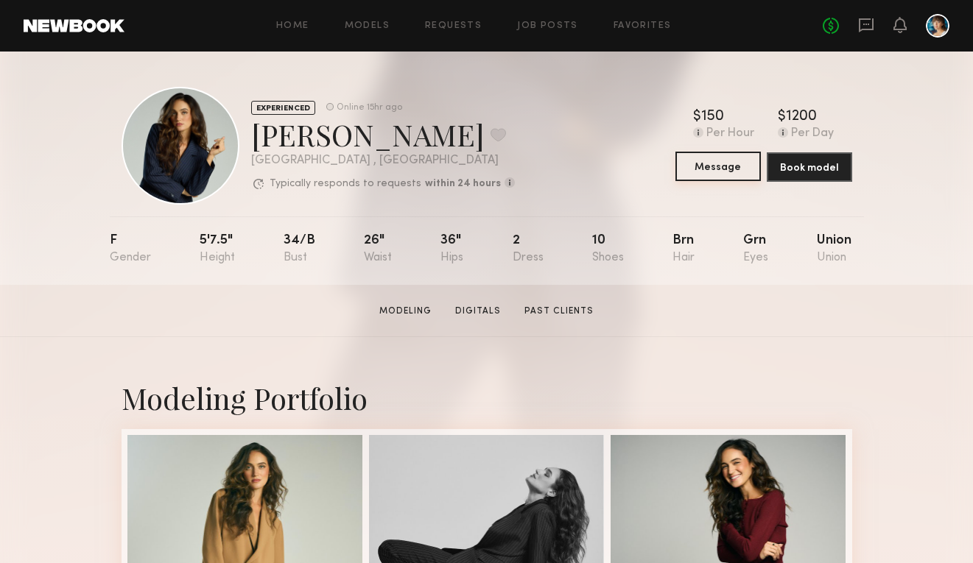
click at [702, 166] on button "Message" at bounding box center [717, 166] width 85 height 29
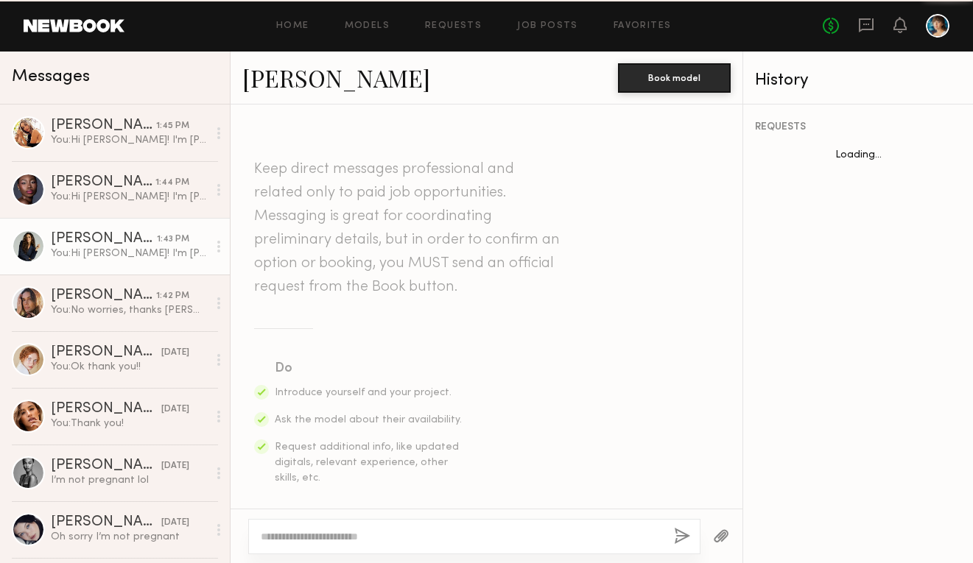
scroll to position [588, 0]
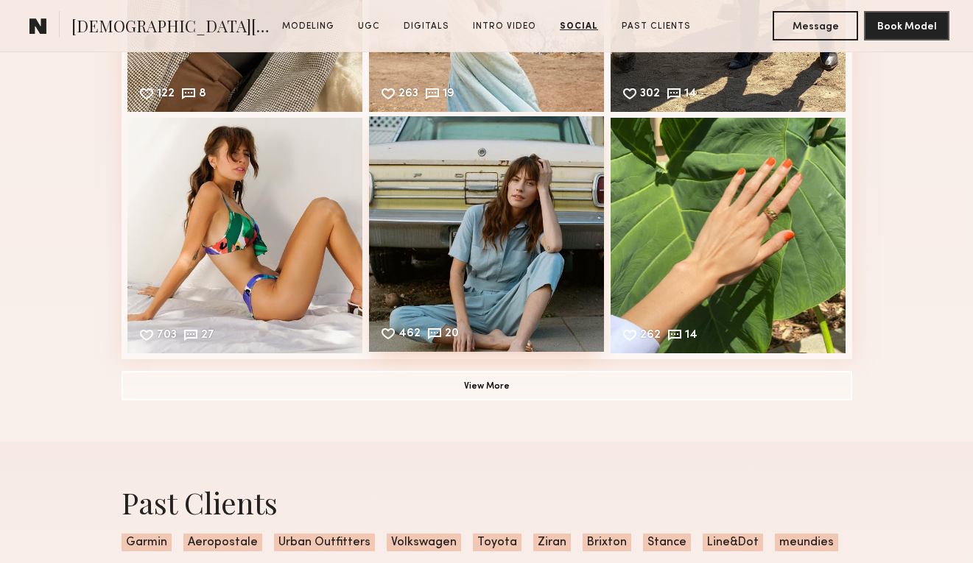
scroll to position [4279, 0]
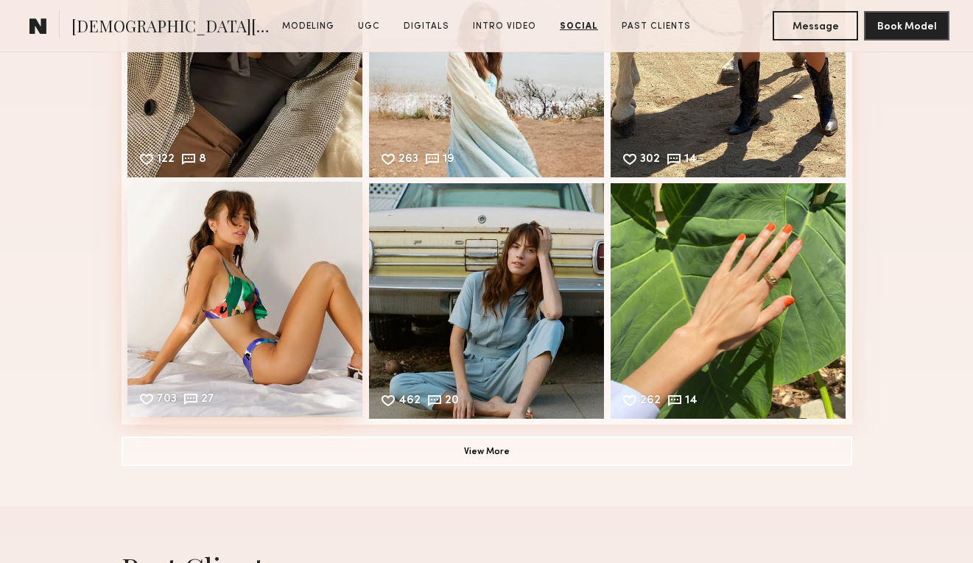
click at [264, 294] on div "703 27 Likes & comments displayed to show model’s engagement" at bounding box center [245, 300] width 236 height 236
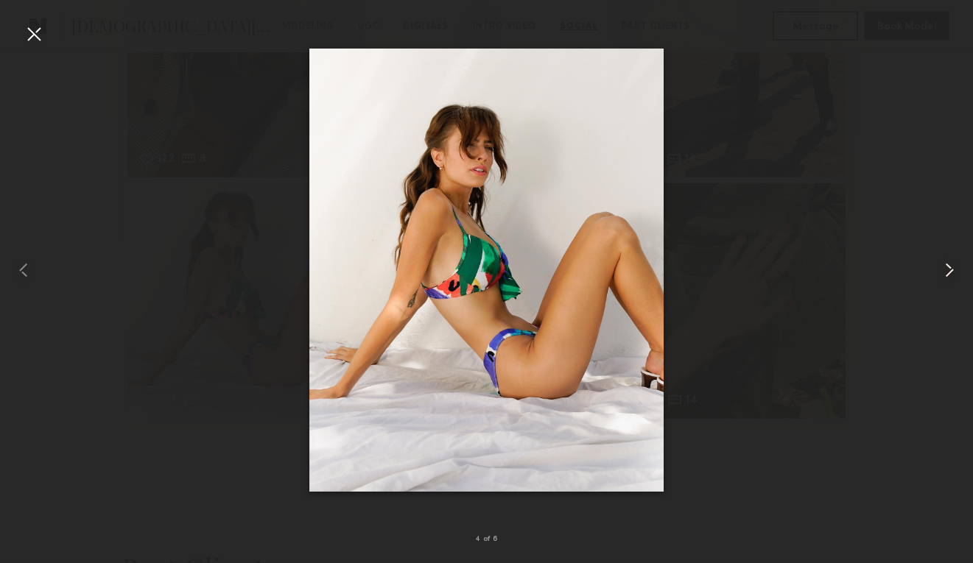
click at [940, 275] on common-icon at bounding box center [950, 271] width 24 height 24
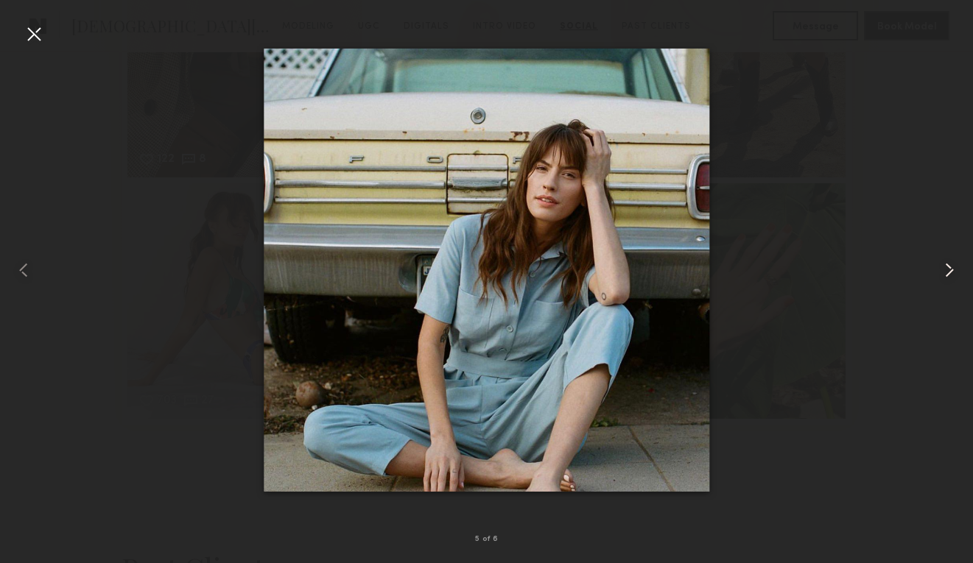
click at [940, 275] on common-icon at bounding box center [950, 271] width 24 height 24
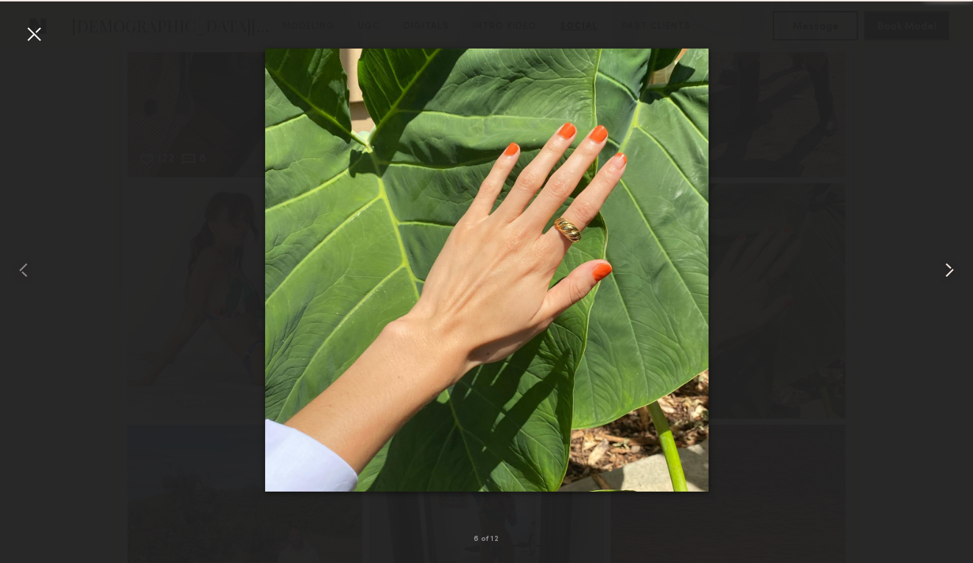
click at [940, 275] on common-icon at bounding box center [950, 271] width 24 height 24
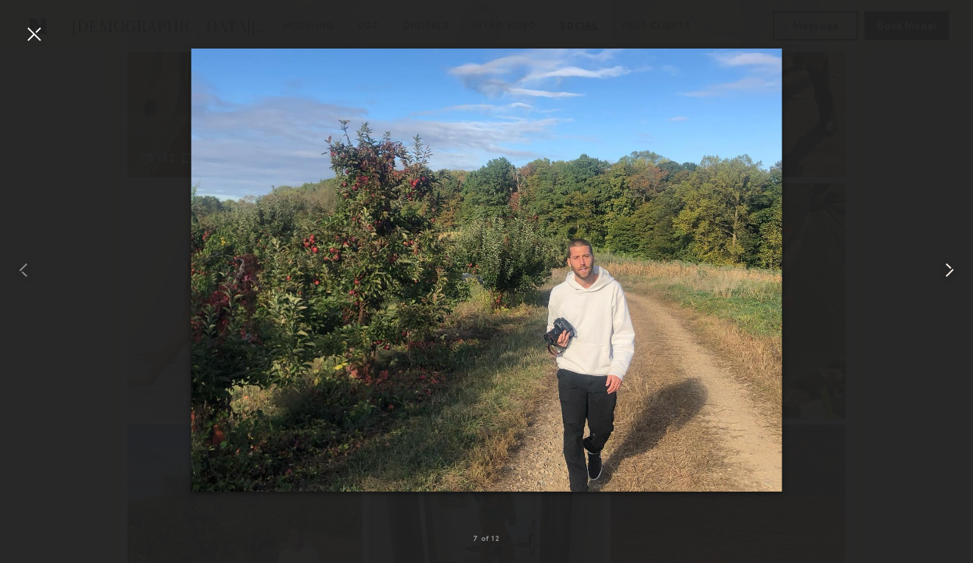
click at [940, 275] on common-icon at bounding box center [950, 271] width 24 height 24
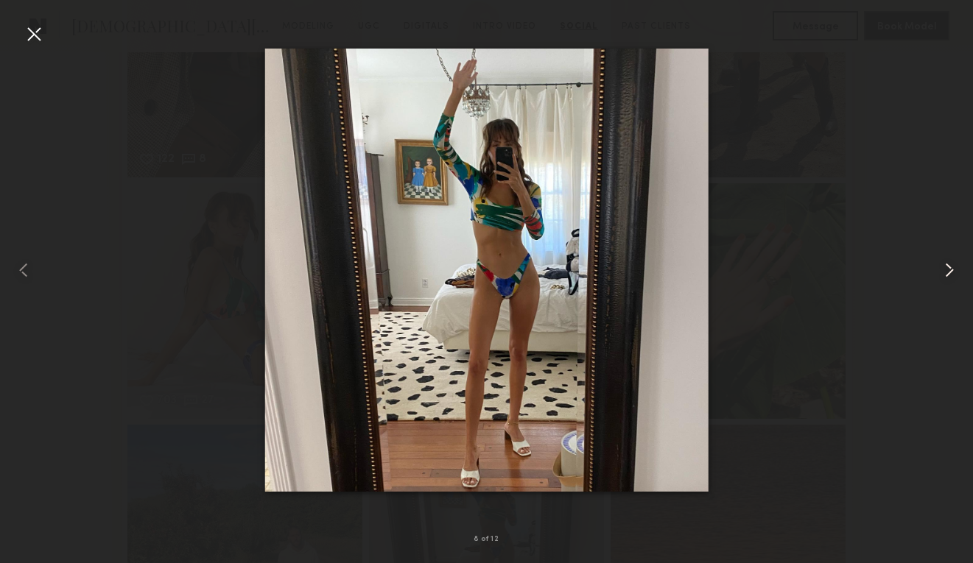
click at [940, 275] on common-icon at bounding box center [950, 271] width 24 height 24
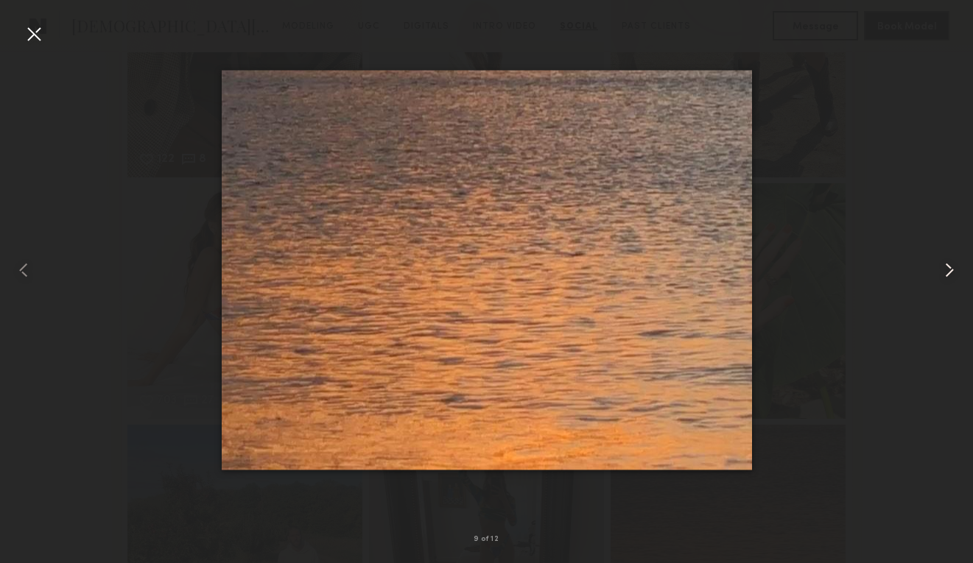
click at [940, 275] on common-icon at bounding box center [950, 271] width 24 height 24
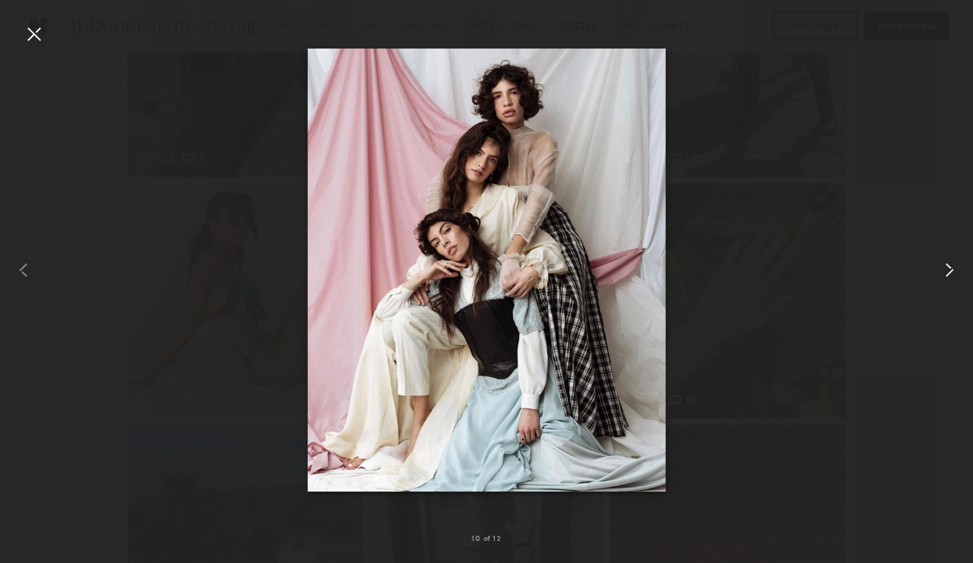
click at [940, 275] on common-icon at bounding box center [950, 271] width 24 height 24
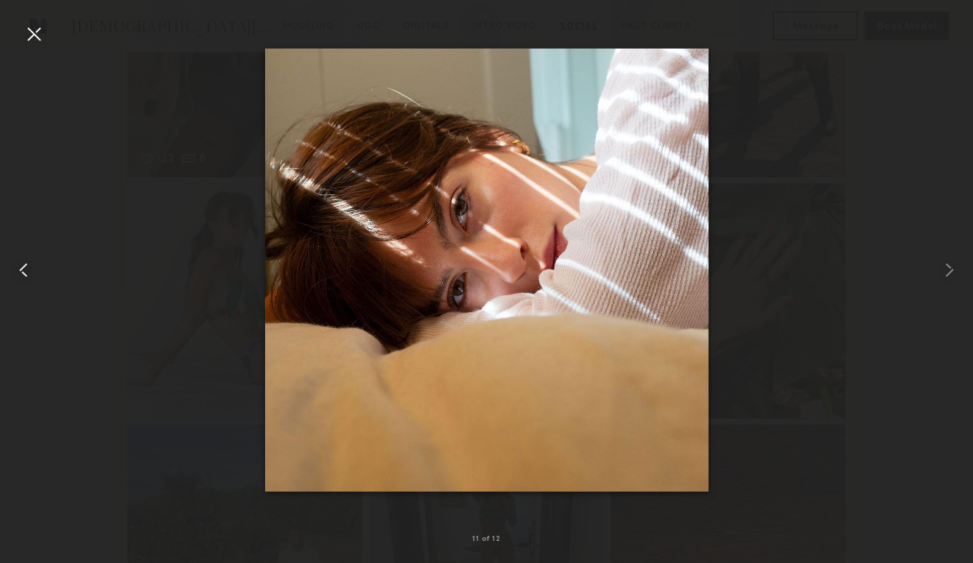
click at [17, 279] on common-icon at bounding box center [24, 271] width 24 height 24
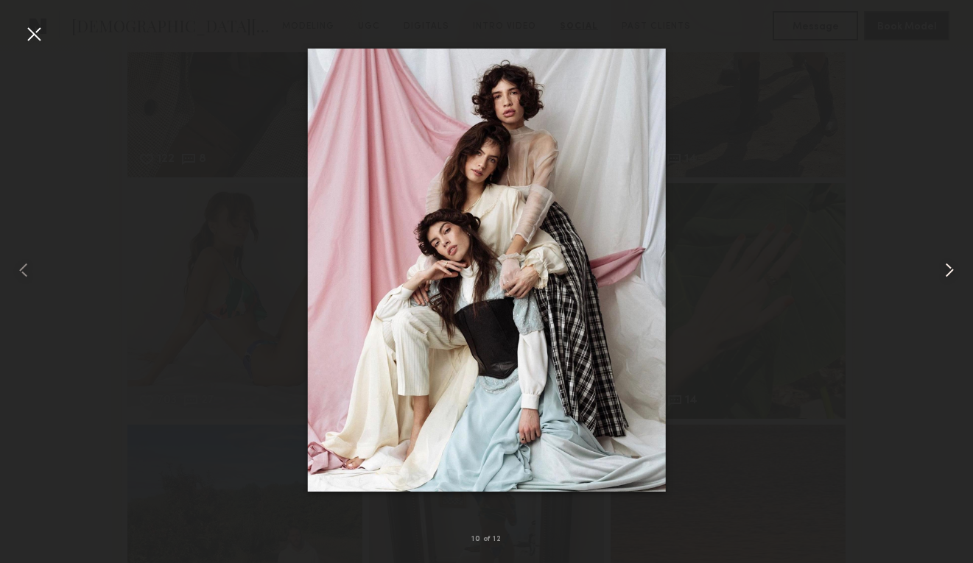
click at [949, 261] on common-icon at bounding box center [950, 271] width 24 height 24
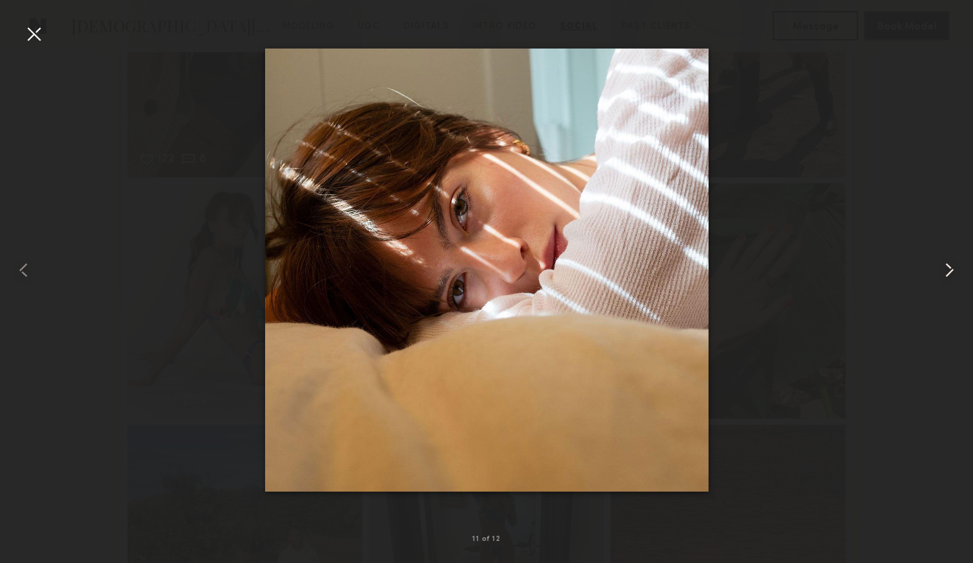
click at [949, 261] on common-icon at bounding box center [950, 271] width 24 height 24
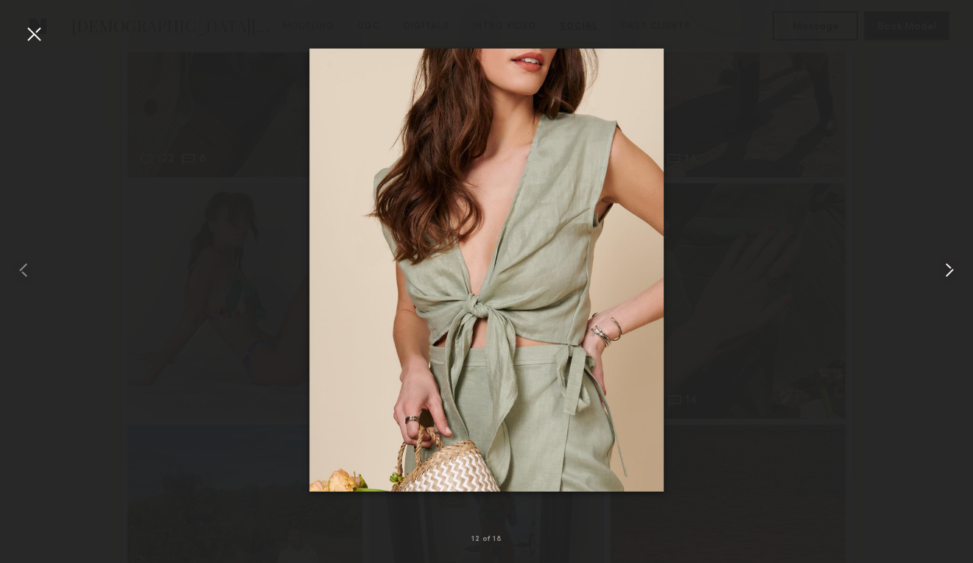
click at [949, 261] on common-icon at bounding box center [950, 271] width 24 height 24
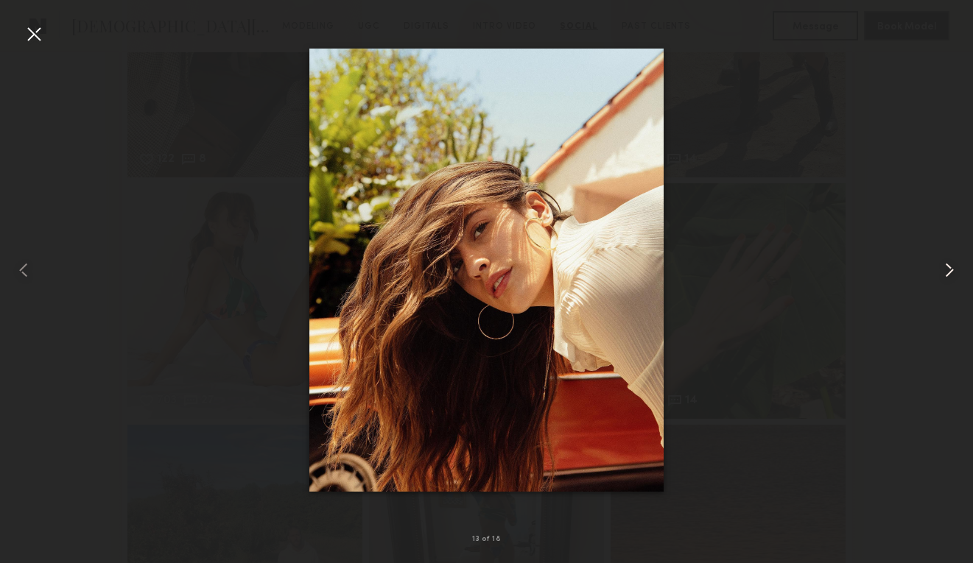
click at [949, 261] on common-icon at bounding box center [950, 271] width 24 height 24
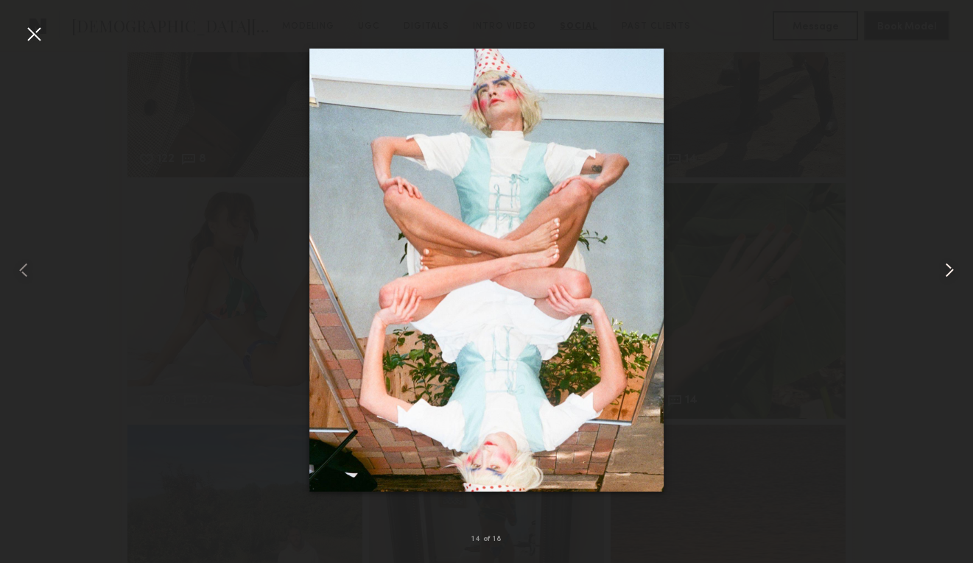
click at [949, 261] on common-icon at bounding box center [950, 271] width 24 height 24
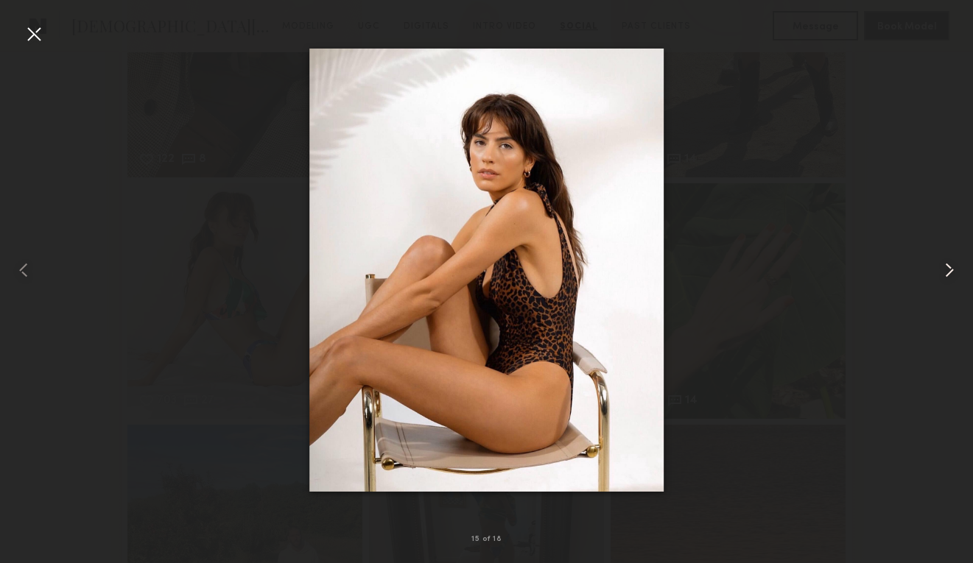
click at [949, 261] on common-icon at bounding box center [950, 271] width 24 height 24
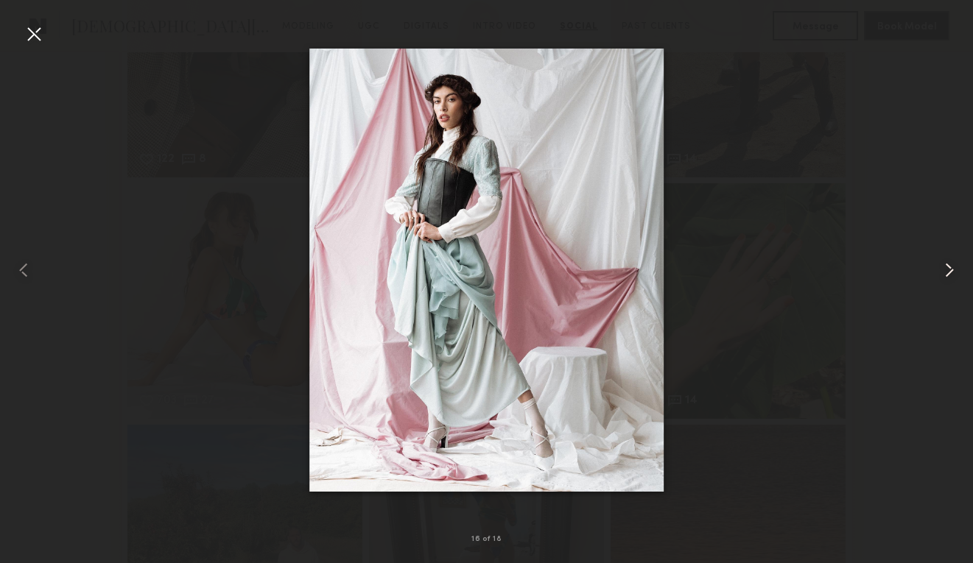
click at [949, 261] on common-icon at bounding box center [950, 271] width 24 height 24
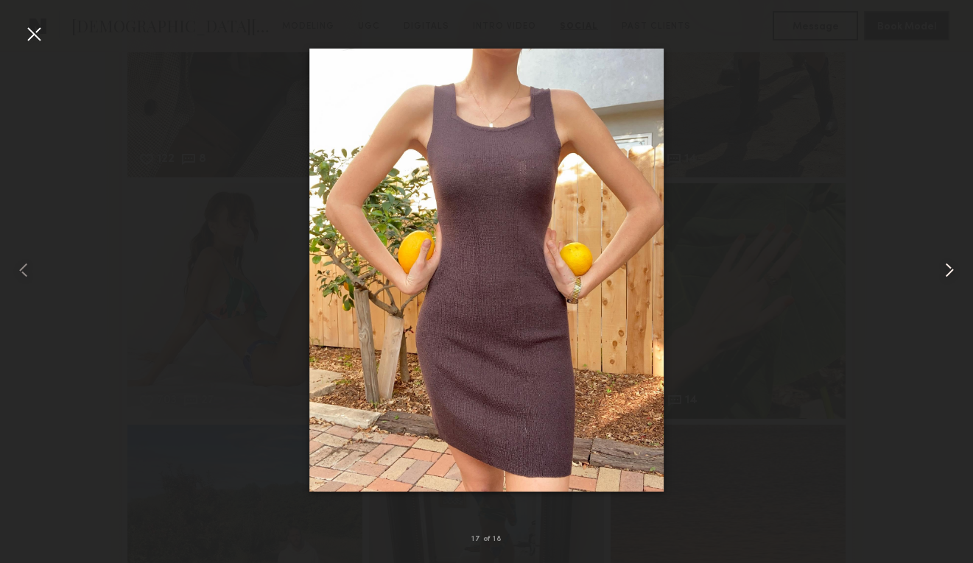
click at [949, 261] on common-icon at bounding box center [950, 271] width 24 height 24
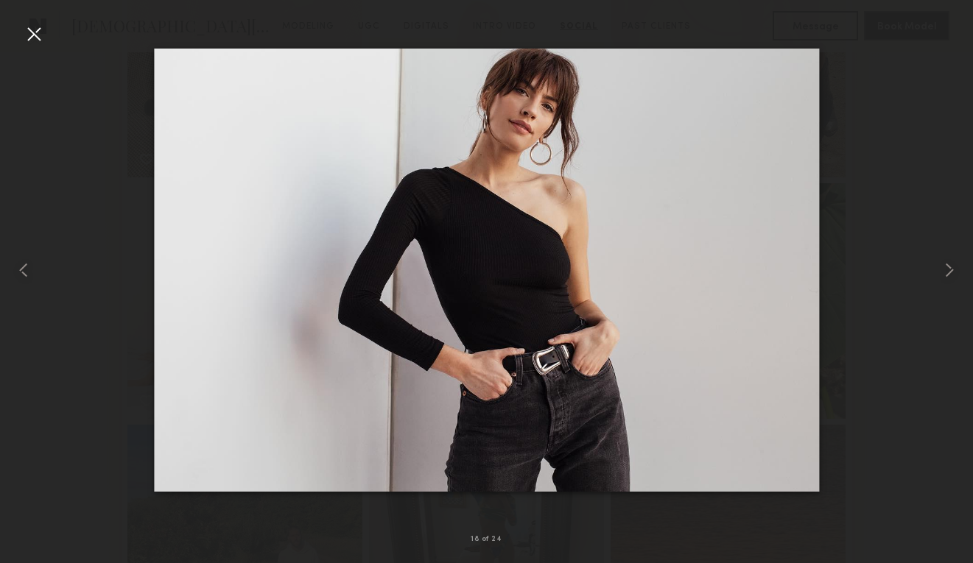
click at [38, 38] on div at bounding box center [34, 34] width 24 height 24
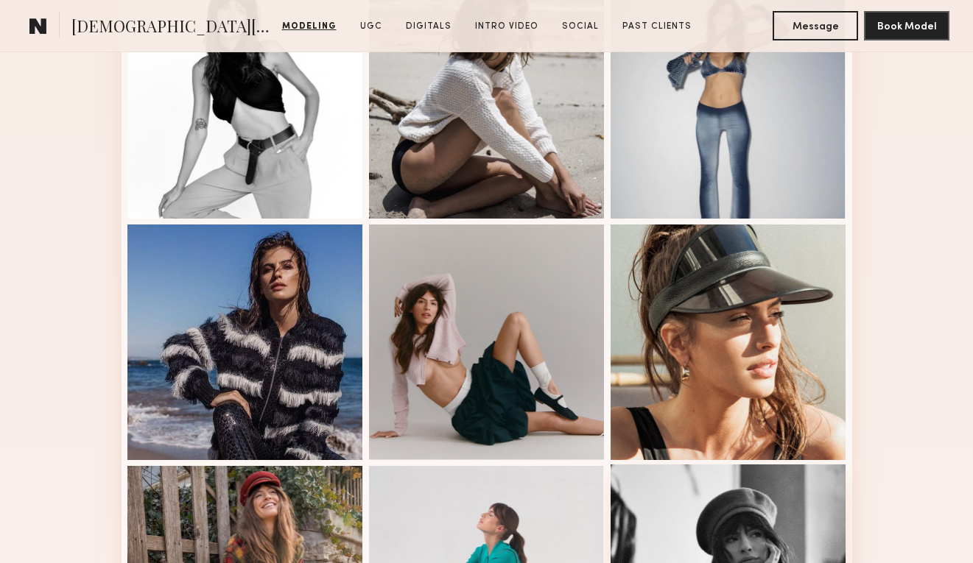
scroll to position [703, 0]
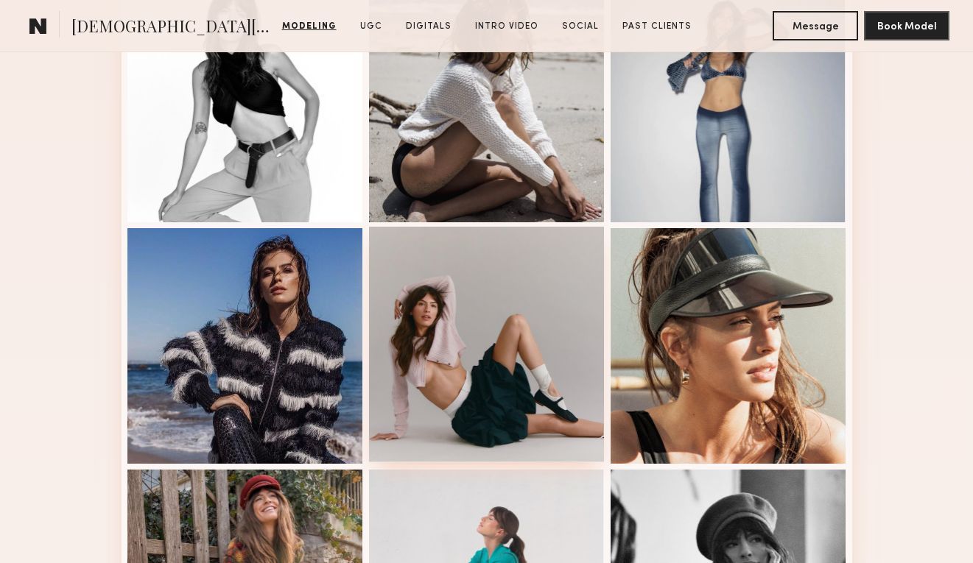
click at [500, 364] on div at bounding box center [487, 345] width 236 height 236
